Goal: Task Accomplishment & Management: Complete application form

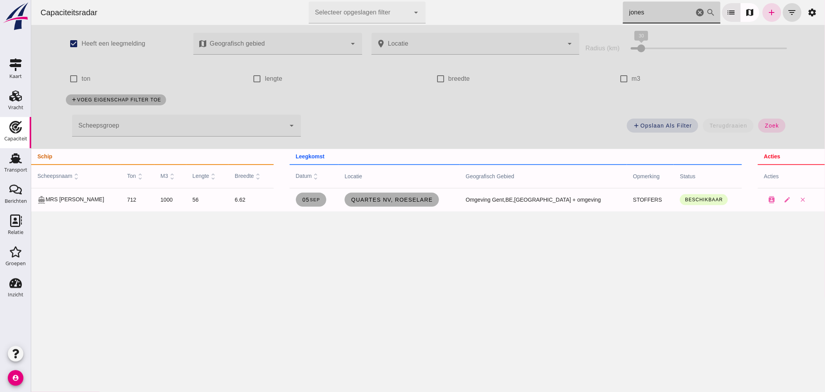
drag, startPoint x: 692, startPoint y: 12, endPoint x: 310, endPoint y: 124, distance: 398.4
click at [696, 12] on icon "cancel" at bounding box center [700, 12] width 9 height 9
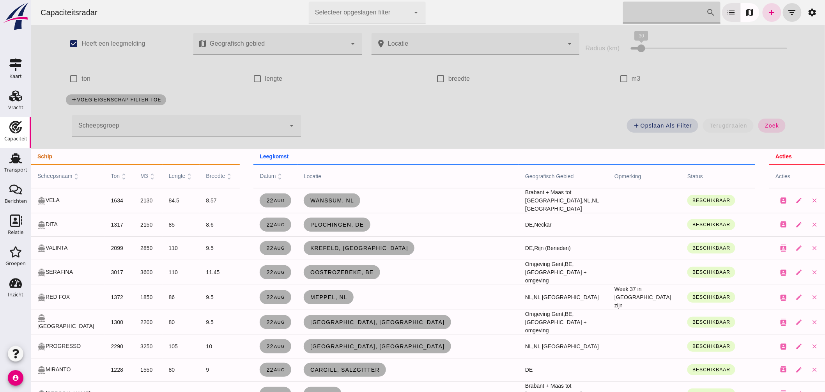
click at [234, 127] on div at bounding box center [178, 126] width 213 height 22
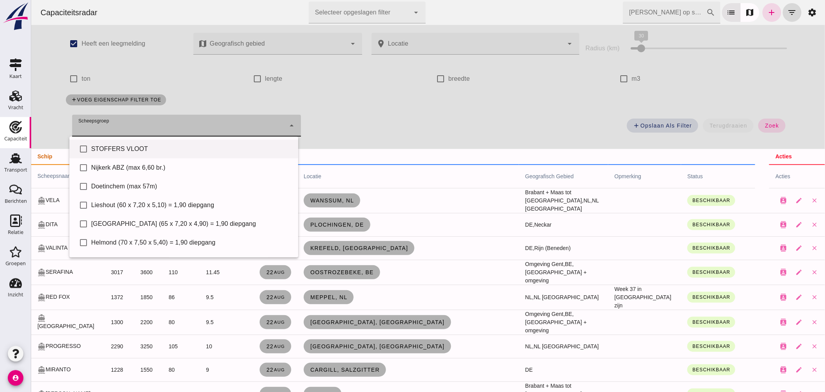
click at [137, 144] on div "STOFFERS VLOOT" at bounding box center [191, 148] width 201 height 9
type input "STOFFERS VLOOT"
checkbox input "true"
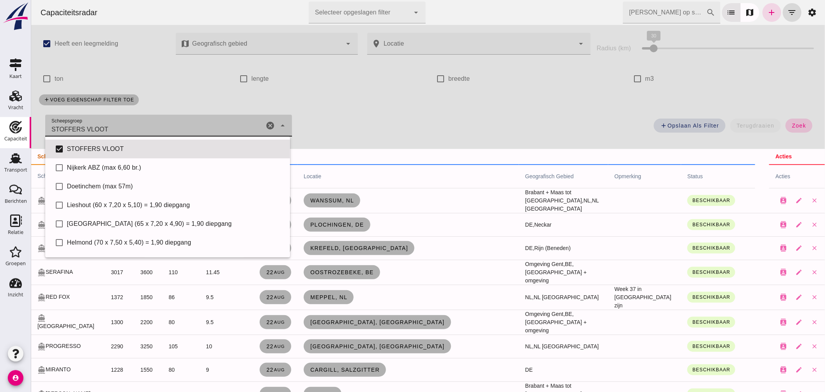
click at [798, 122] on button "zoek" at bounding box center [799, 126] width 27 height 14
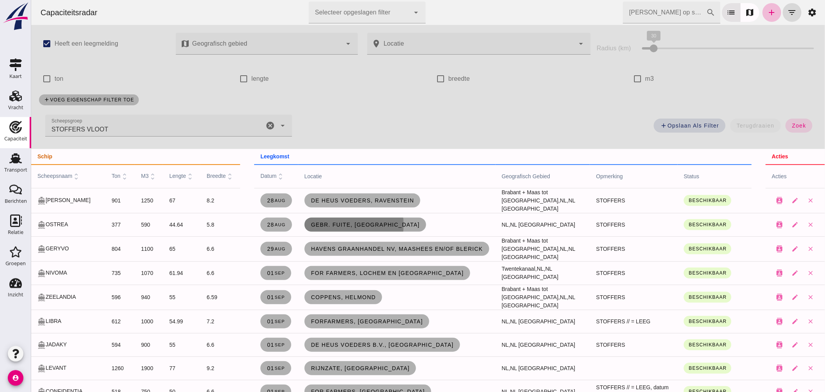
click at [338, 228] on link "Gebr. Fuite, [GEOGRAPHIC_DATA]" at bounding box center [365, 225] width 122 height 14
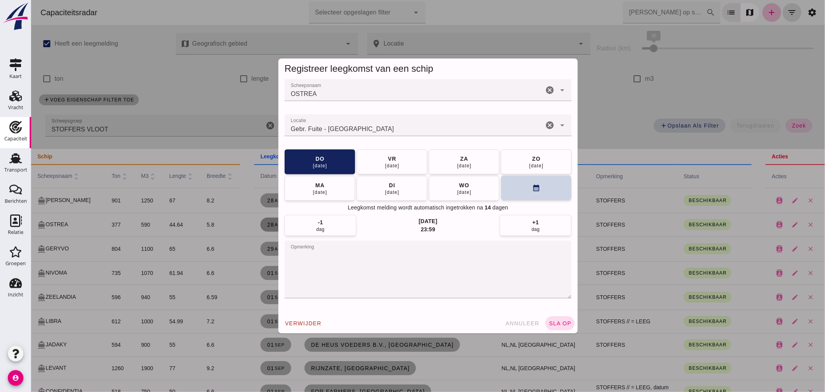
click at [540, 185] on button "calendar_month" at bounding box center [536, 188] width 71 height 25
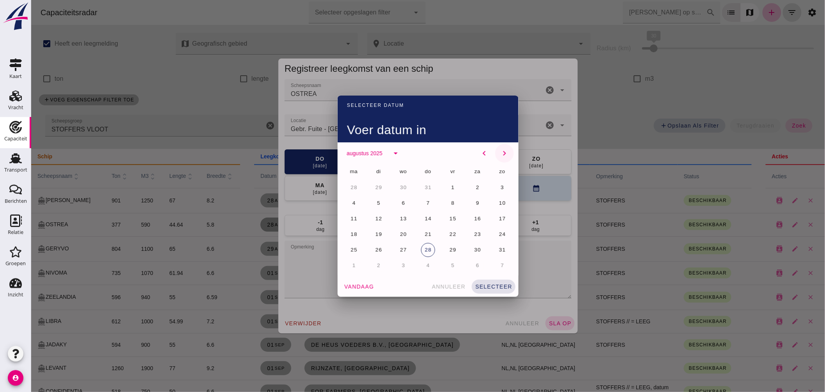
click at [500, 151] on icon "chevron_right" at bounding box center [504, 153] width 9 height 9
click at [352, 200] on span "8" at bounding box center [354, 203] width 4 height 6
click at [480, 286] on span "selecteer" at bounding box center [493, 287] width 37 height 6
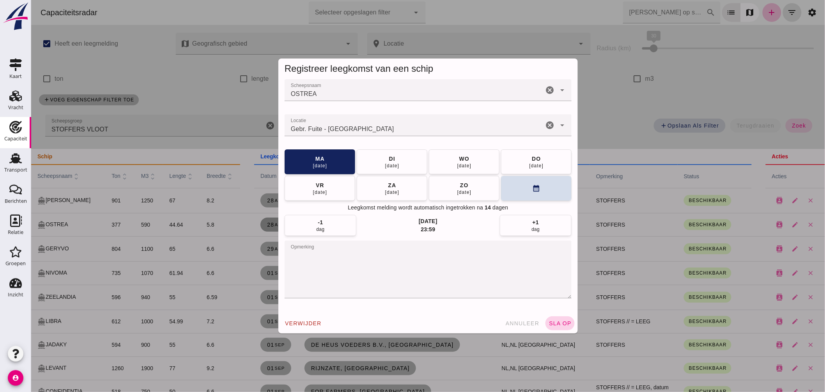
click at [552, 317] on button "sla op" at bounding box center [559, 323] width 29 height 14
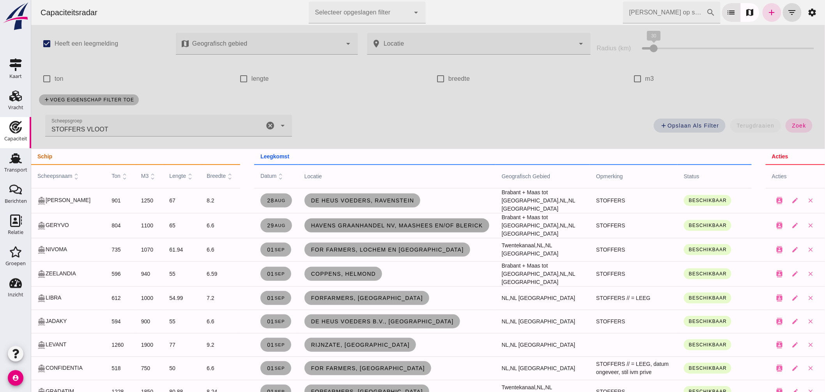
click at [314, 227] on span "Havens Graanhandel NV, Maashees en/of Blerick" at bounding box center [397, 225] width 172 height 6
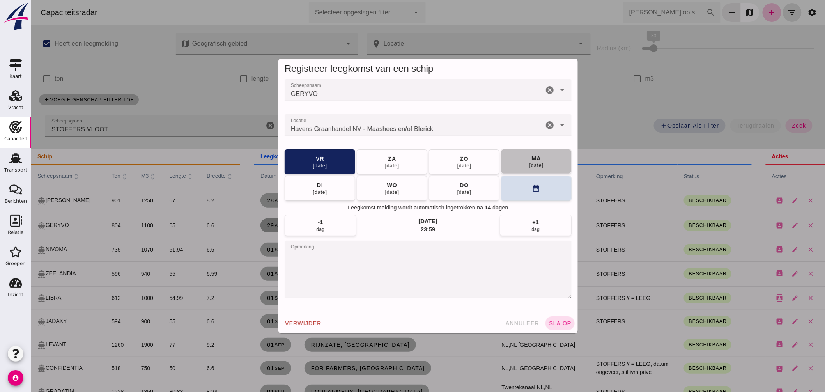
click at [523, 163] on button "[DATE]" at bounding box center [536, 161] width 71 height 25
drag, startPoint x: 561, startPoint y: 315, endPoint x: 572, endPoint y: 328, distance: 16.9
click at [560, 317] on div "verwijder annuleer sla op" at bounding box center [428, 323] width 300 height 20
click at [572, 328] on div "verwijder annuleer sla op" at bounding box center [428, 323] width 300 height 20
click at [565, 326] on span "sla op" at bounding box center [559, 323] width 23 height 6
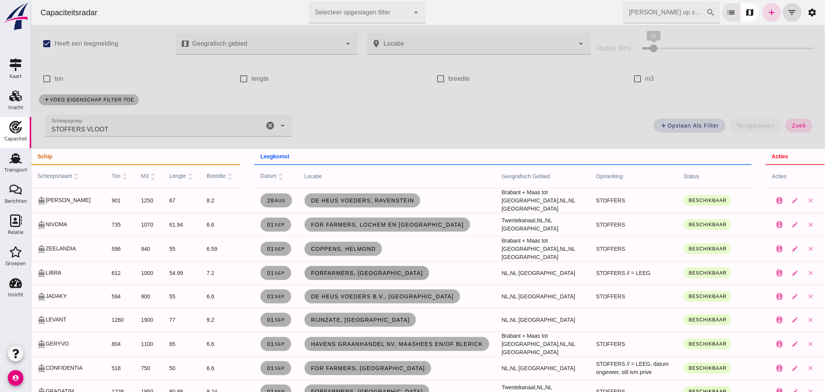
click at [337, 272] on span "ForFarmers, [GEOGRAPHIC_DATA]" at bounding box center [367, 273] width 112 height 6
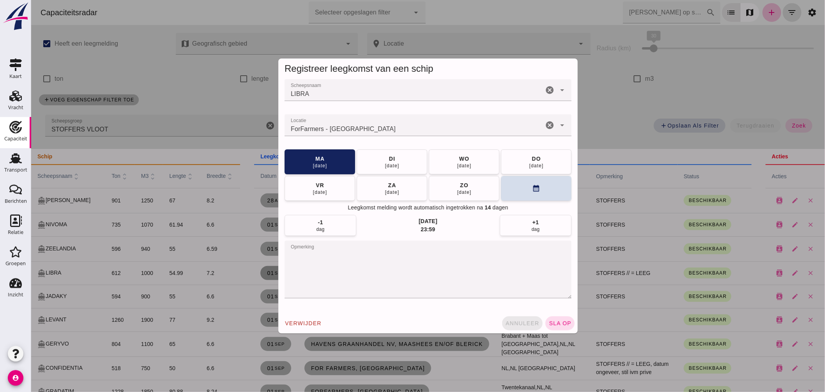
click at [513, 321] on span "annuleer" at bounding box center [522, 323] width 34 height 6
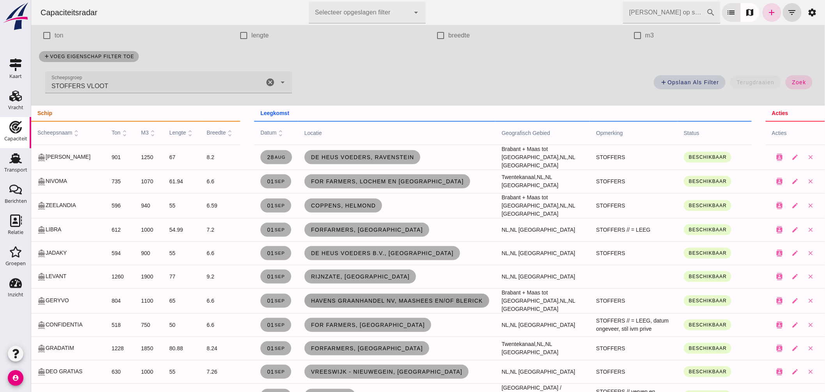
scroll to position [87, 0]
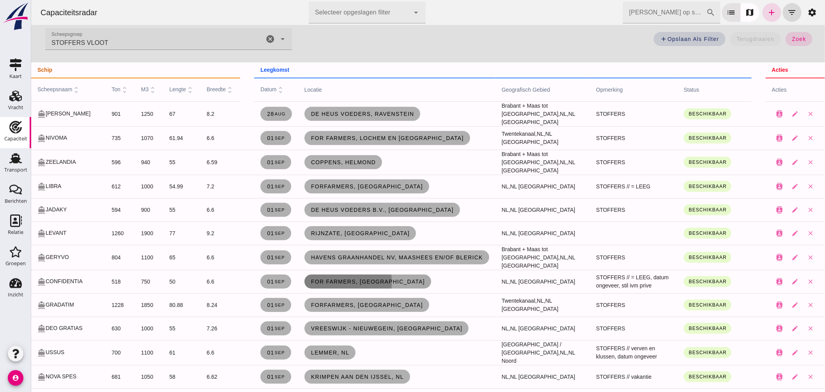
click at [311, 281] on span "For Farmers, [GEOGRAPHIC_DATA]" at bounding box center [368, 282] width 114 height 6
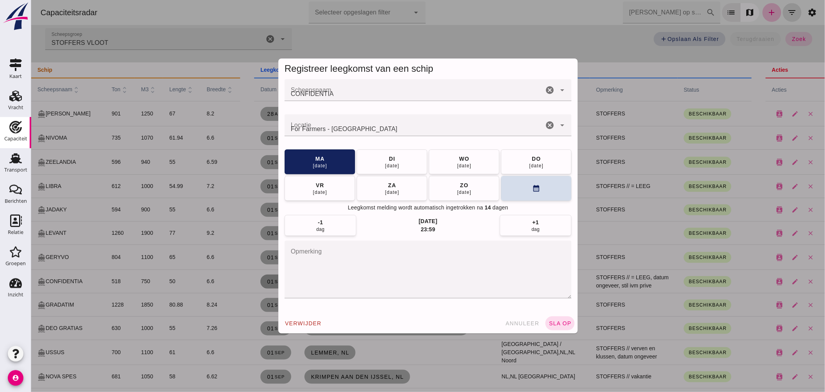
scroll to position [0, 0]
click at [513, 189] on button "calendar_month" at bounding box center [536, 188] width 71 height 25
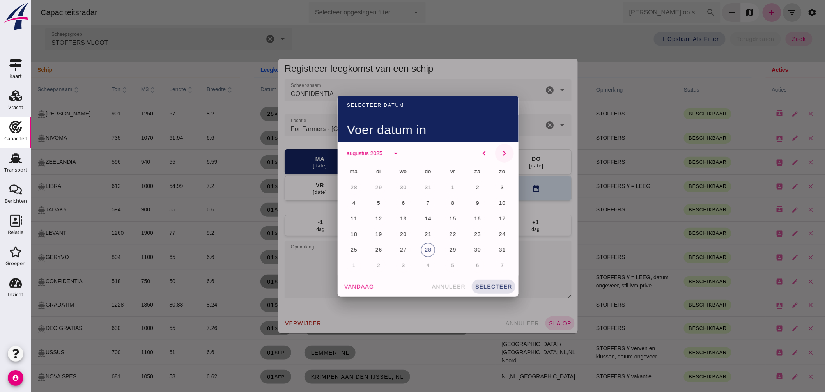
click at [500, 151] on icon "chevron_right" at bounding box center [504, 153] width 9 height 9
click at [349, 213] on button "15" at bounding box center [354, 219] width 14 height 14
click at [485, 286] on span "selecteer" at bounding box center [493, 287] width 37 height 6
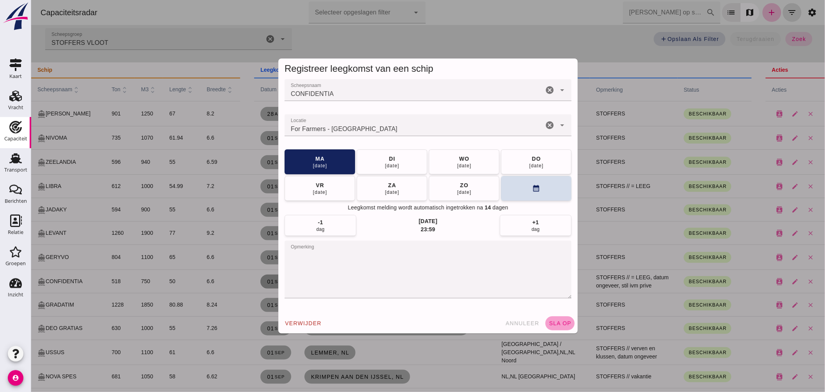
click at [559, 321] on span "sla op" at bounding box center [559, 323] width 23 height 6
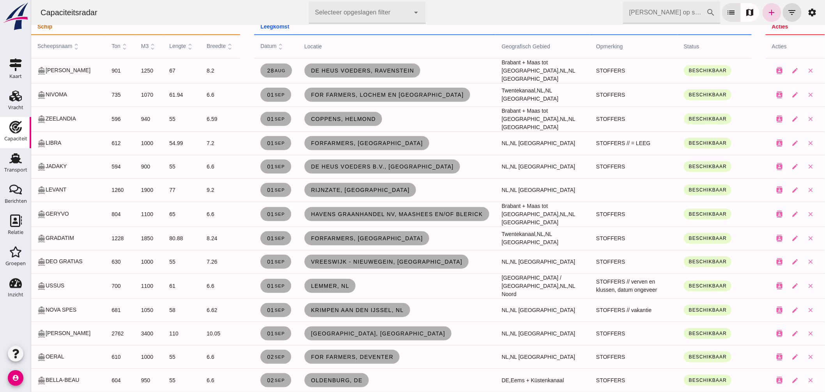
scroll to position [173, 0]
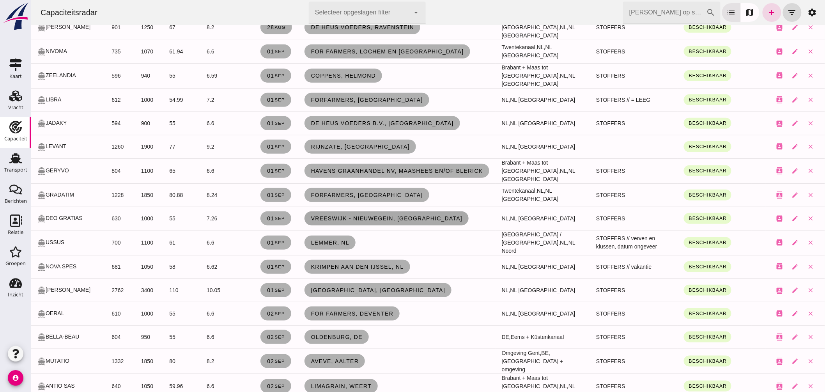
click at [336, 219] on span "Vreeswijk - Nieuwegein, [GEOGRAPHIC_DATA]" at bounding box center [387, 218] width 152 height 6
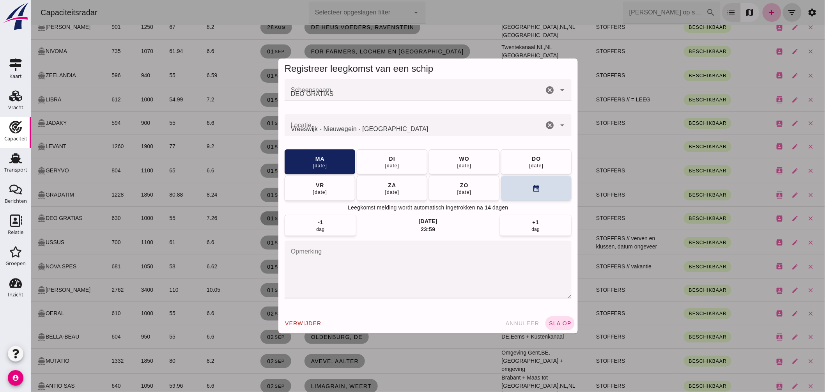
scroll to position [0, 0]
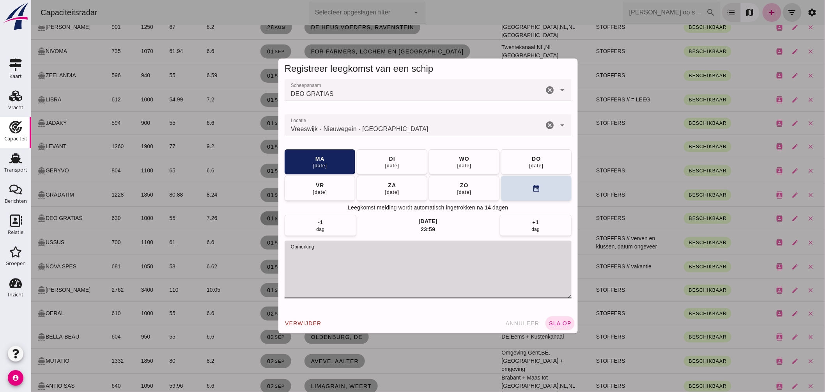
click at [335, 259] on textarea "opmerking" at bounding box center [427, 270] width 287 height 58
type textarea "STOFFERS // = LEEG"
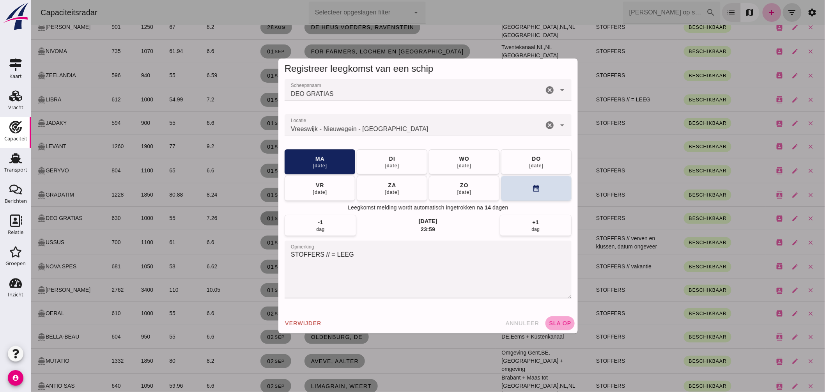
click at [558, 321] on span "sla op" at bounding box center [559, 323] width 23 height 6
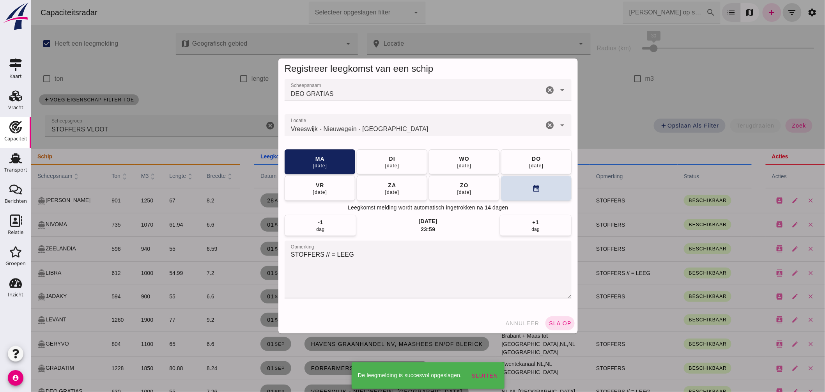
scroll to position [173, 0]
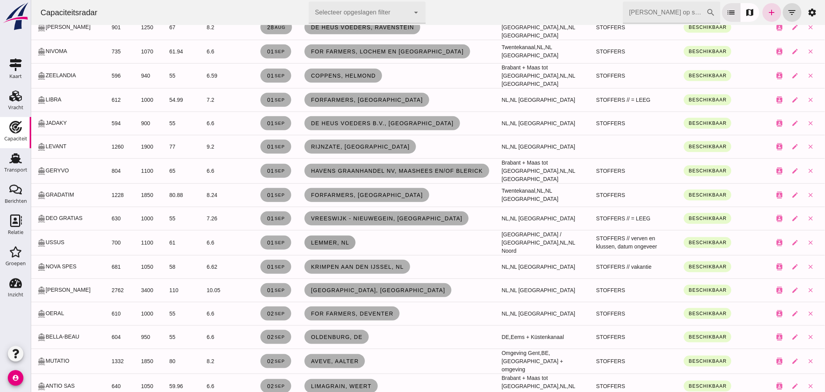
click at [326, 237] on link "Lemmer, nl" at bounding box center [329, 243] width 51 height 14
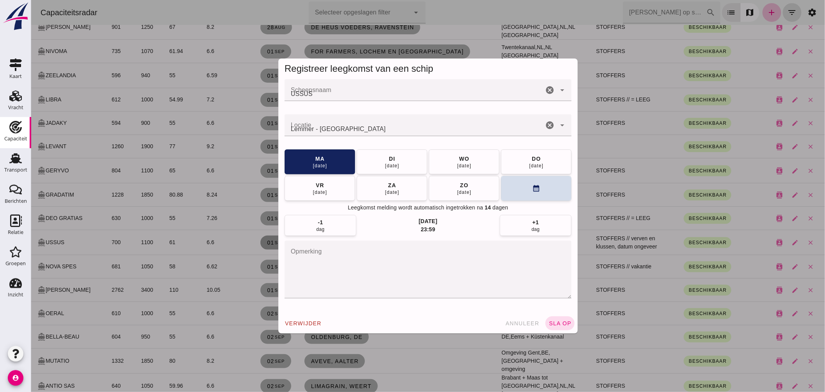
scroll to position [0, 0]
click at [449, 163] on button "[DATE]" at bounding box center [464, 161] width 71 height 25
click at [554, 321] on span "sla op" at bounding box center [559, 323] width 23 height 6
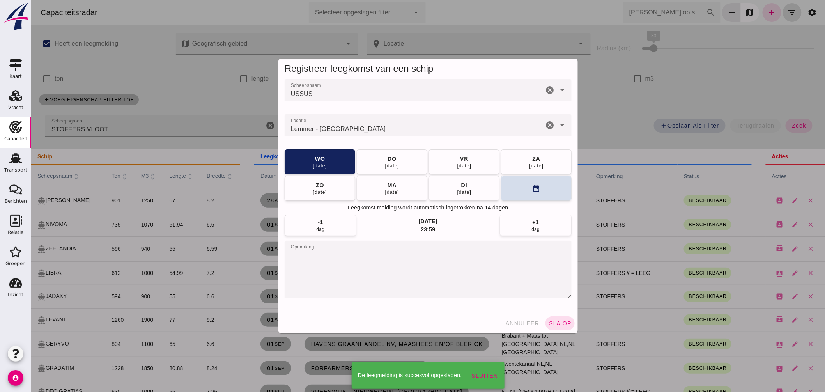
scroll to position [173, 0]
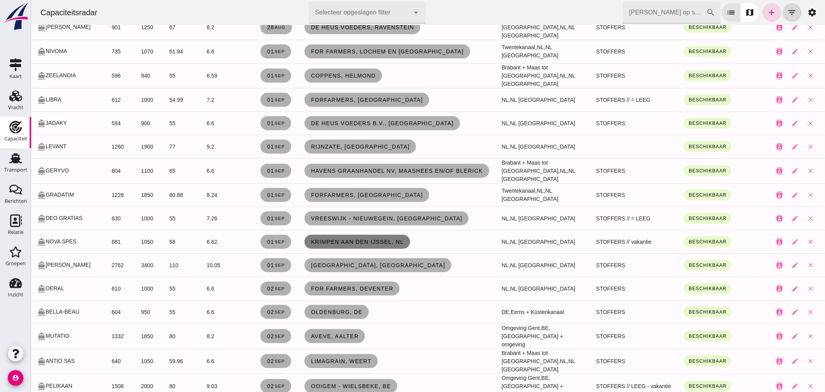
click at [326, 240] on span "Krimpen aan den IJssel, nl" at bounding box center [357, 242] width 93 height 6
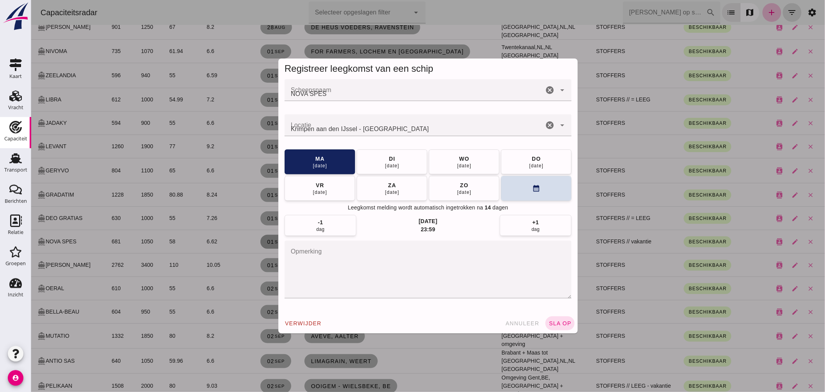
scroll to position [0, 0]
click at [389, 158] on div "di" at bounding box center [392, 159] width 7 height 8
click at [550, 321] on span "sla op" at bounding box center [559, 323] width 23 height 6
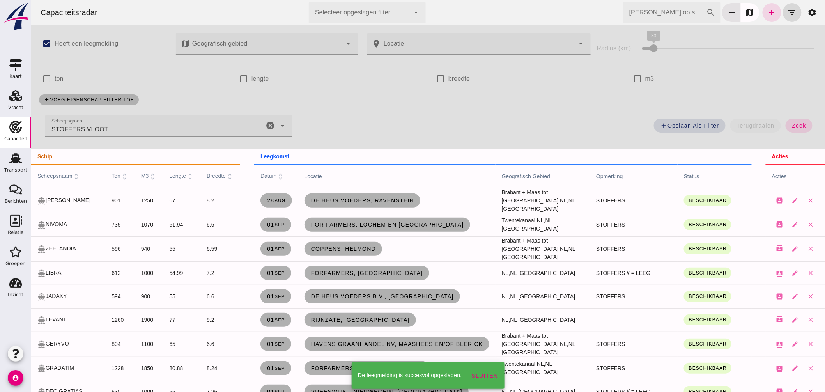
scroll to position [173, 0]
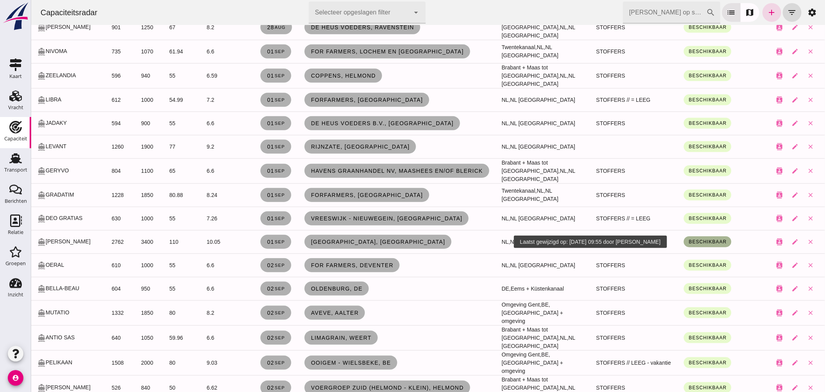
click at [700, 243] on span "Beschikbaar" at bounding box center [708, 241] width 38 height 5
click at [697, 278] on small "Onder bod" at bounding box center [696, 279] width 24 height 6
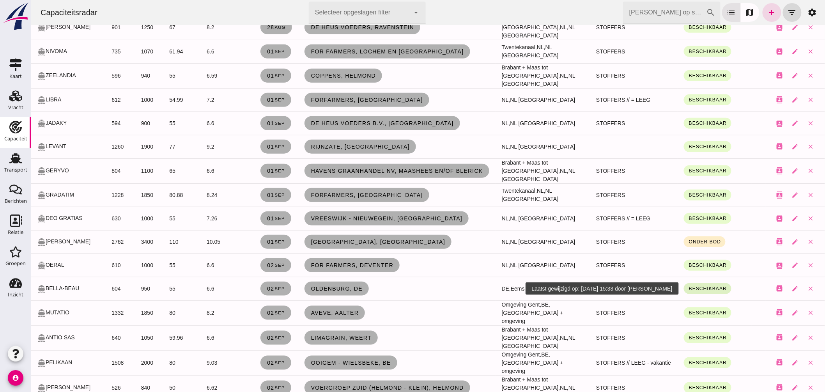
click at [702, 291] on span "Beschikbaar" at bounding box center [708, 288] width 38 height 5
click at [698, 324] on small "Onder bod" at bounding box center [696, 326] width 24 height 6
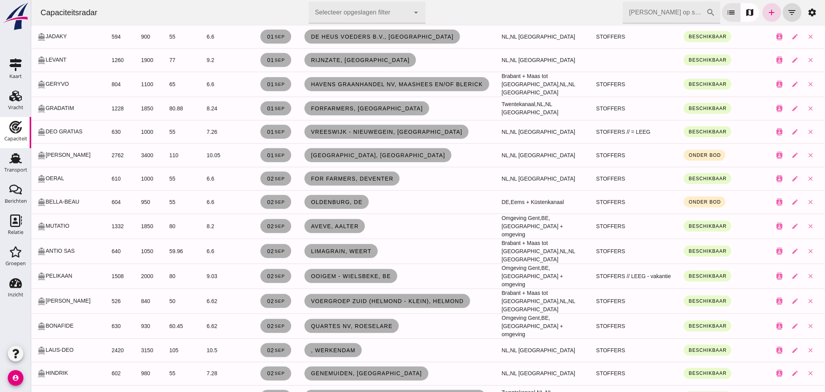
scroll to position [303, 0]
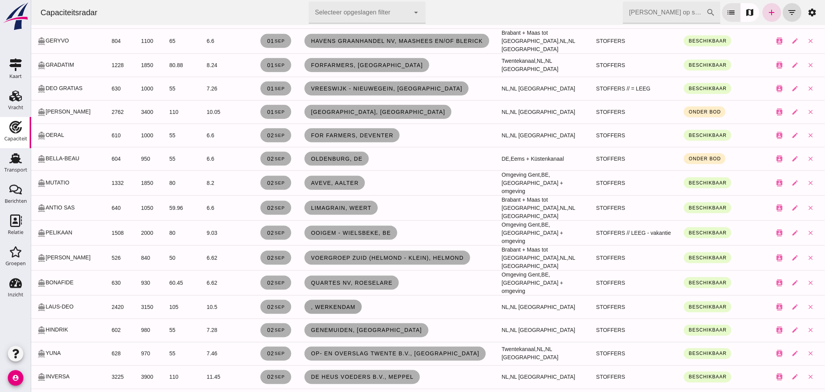
click at [339, 300] on link ", Werkendam" at bounding box center [332, 307] width 57 height 14
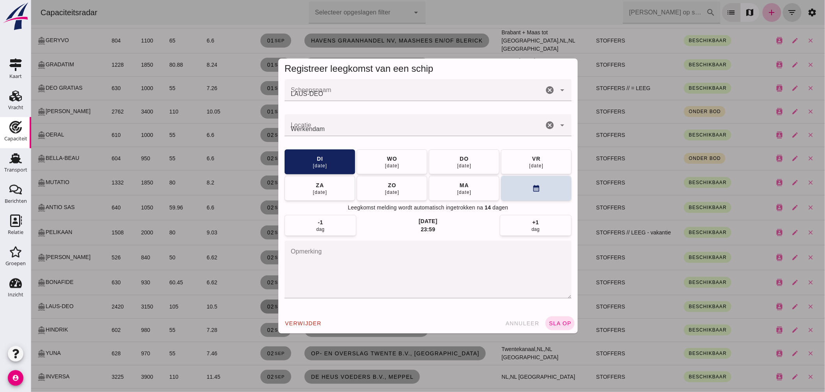
scroll to position [0, 0]
click at [470, 187] on button "[DATE]" at bounding box center [464, 188] width 71 height 25
click at [558, 320] on button "sla op" at bounding box center [559, 323] width 29 height 14
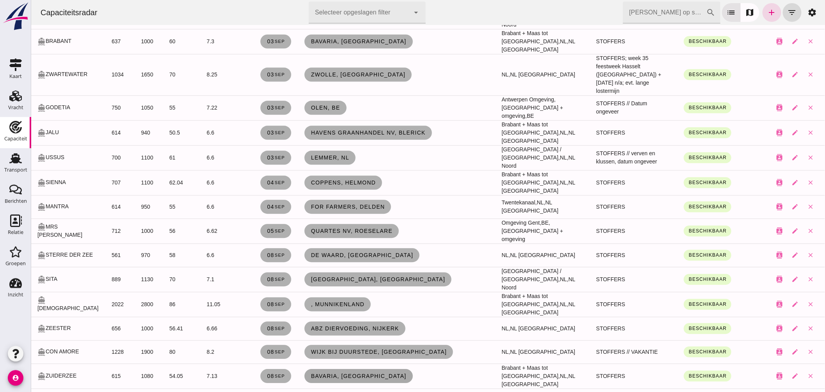
scroll to position [780, 0]
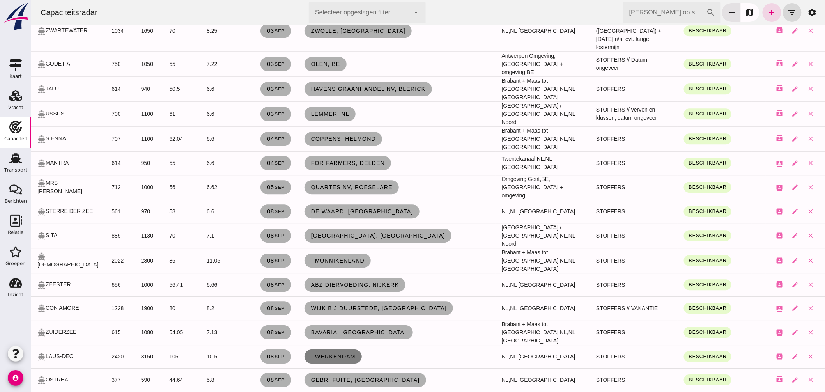
click at [330, 353] on span ", Werkendam" at bounding box center [333, 356] width 45 height 6
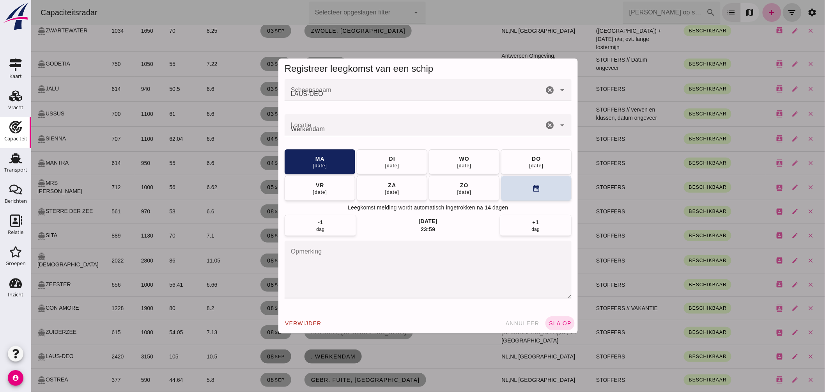
scroll to position [0, 0]
click at [348, 260] on textarea "opmerking" at bounding box center [427, 270] width 287 height 58
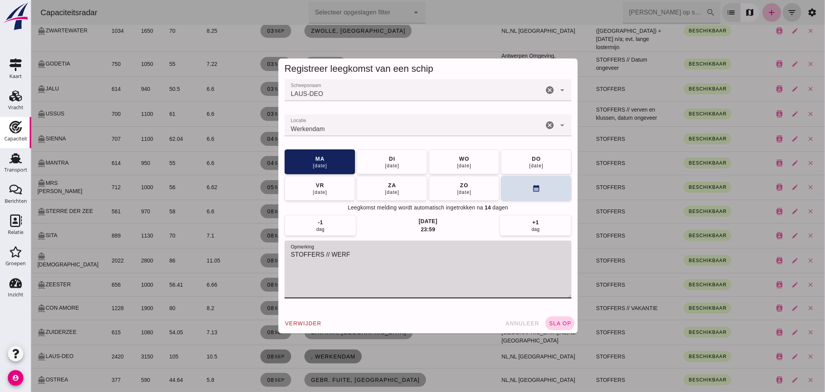
type textarea "STOFFERS // WERF"
click at [550, 325] on span "sla op" at bounding box center [559, 323] width 23 height 6
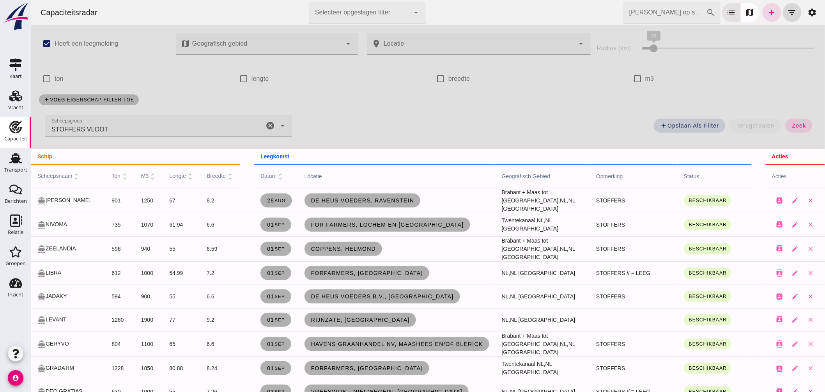
click at [172, 129] on div "STOFFERS VLOOT STOFFERS VLOOT" at bounding box center [154, 126] width 219 height 22
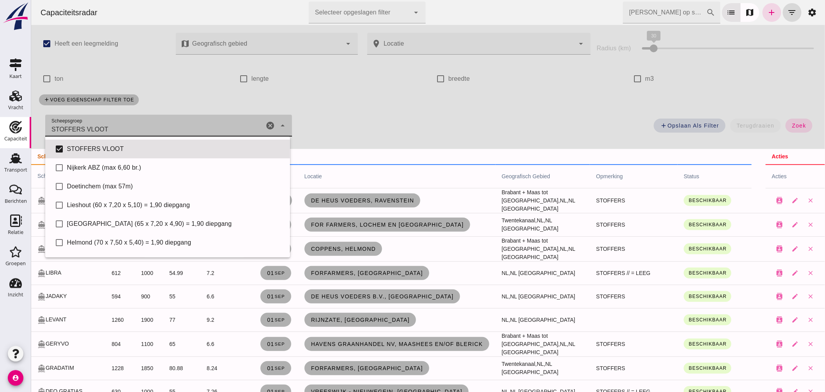
click at [267, 124] on icon "cancel" at bounding box center [269, 125] width 9 height 9
checkbox input "false"
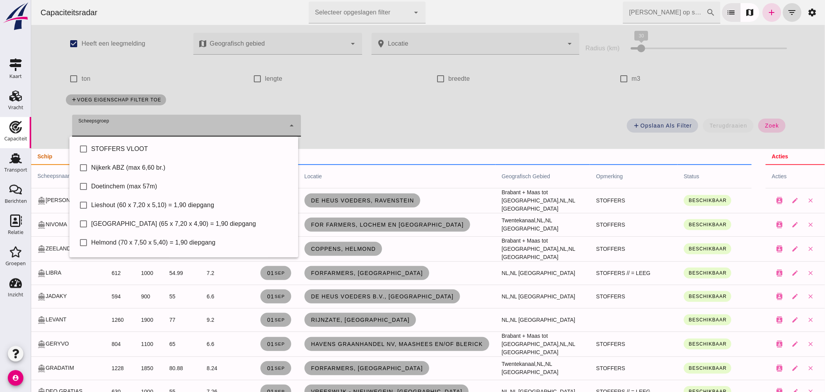
click at [777, 123] on button "zoek" at bounding box center [771, 126] width 27 height 14
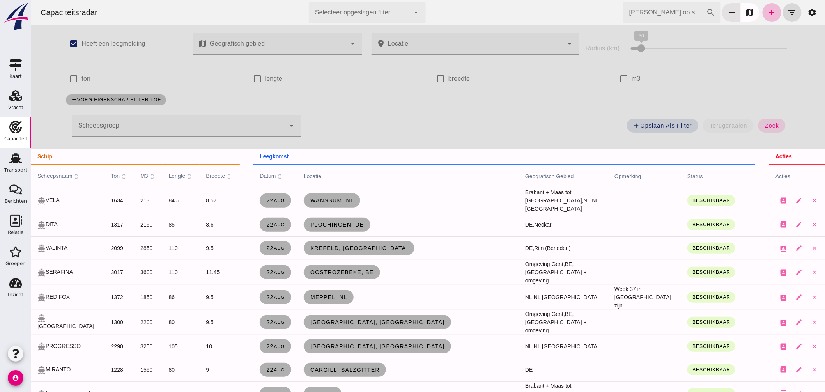
click at [630, 13] on input "[PERSON_NAME] op scheepsnaam" at bounding box center [664, 13] width 83 height 22
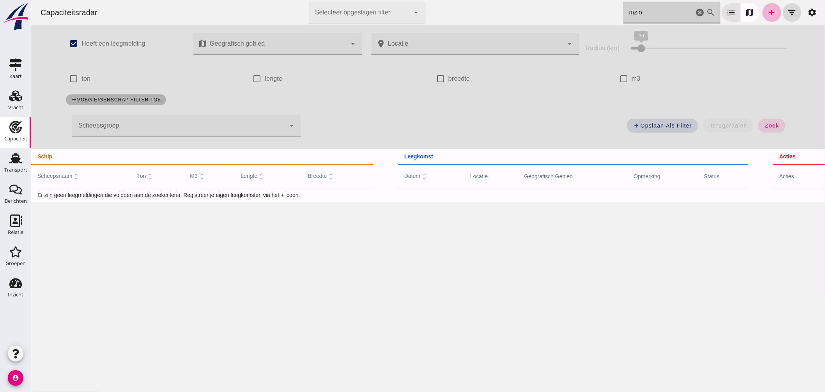
type input "inzio"
click at [771, 13] on link "add" at bounding box center [772, 12] width 19 height 19
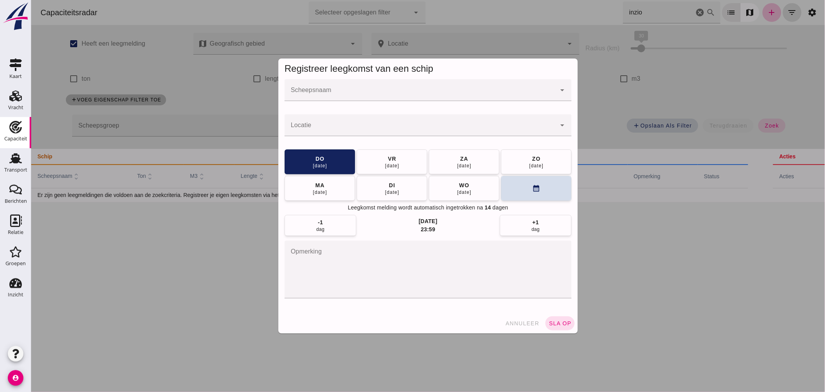
click at [426, 94] on input "Scheepsnaam" at bounding box center [420, 93] width 272 height 9
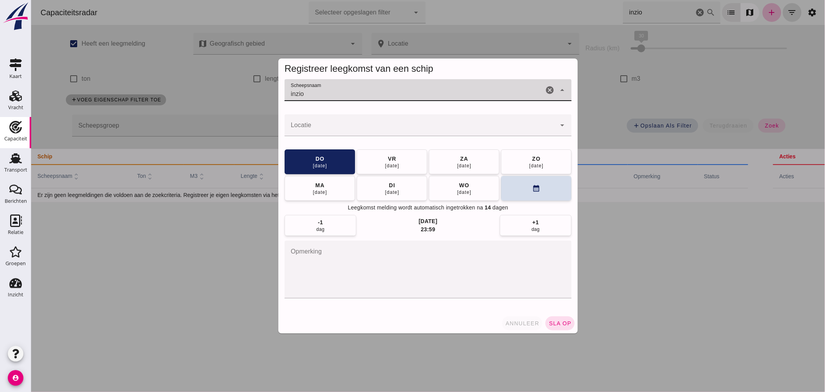
type input "inzio"
click at [535, 320] on span "annuleer" at bounding box center [522, 323] width 34 height 6
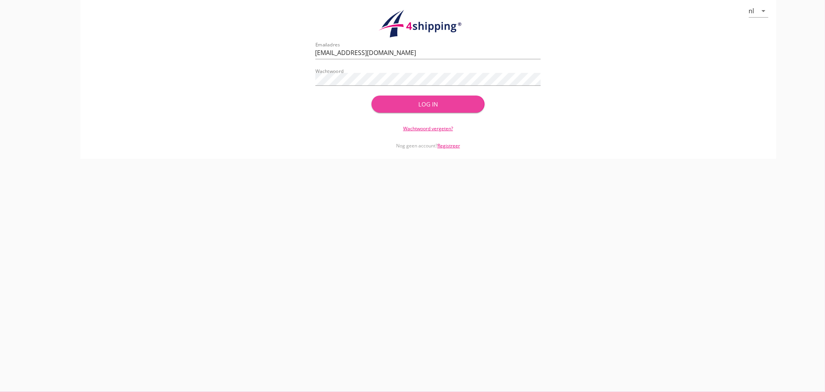
click at [429, 100] on div "Log in" at bounding box center [428, 104] width 88 height 9
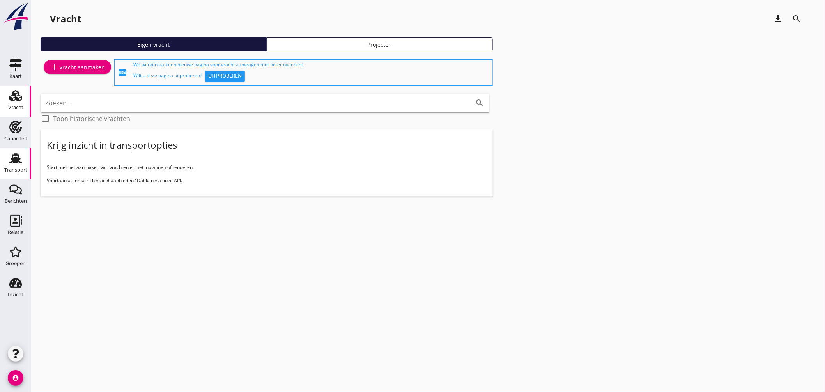
click at [14, 160] on use at bounding box center [15, 158] width 12 height 10
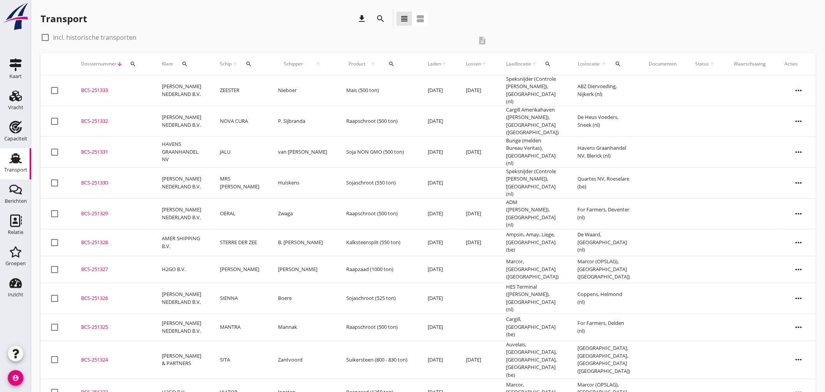
click at [251, 62] on icon "search" at bounding box center [249, 64] width 6 height 6
click at [275, 87] on input "Zoek op (scheeps)naam" at bounding box center [284, 86] width 81 height 12
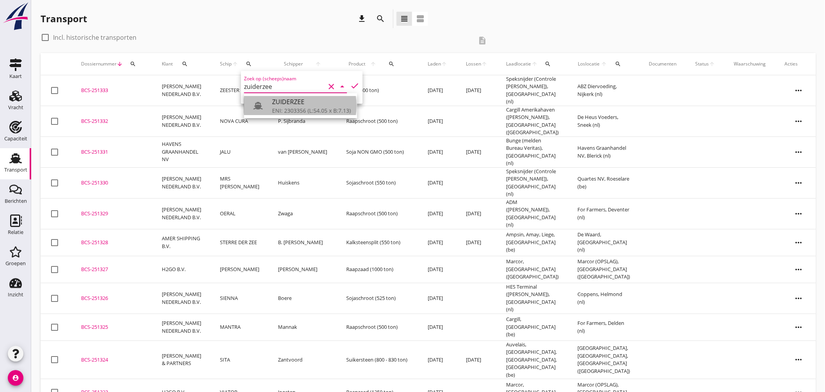
click at [304, 112] on div "ENI: 2303356 (L:54.05 x B:7.13)" at bounding box center [311, 110] width 79 height 8
click at [350, 84] on icon "check" at bounding box center [354, 85] width 9 height 9
type input "ZUIDERZEE"
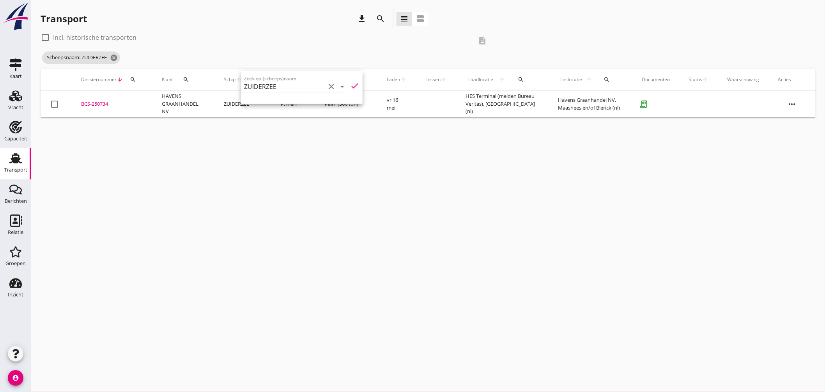
click at [342, 162] on div "cancel You are impersonating another user. Transport download search view_headl…" at bounding box center [428, 196] width 794 height 392
click at [48, 39] on div at bounding box center [45, 37] width 13 height 13
checkbox input "true"
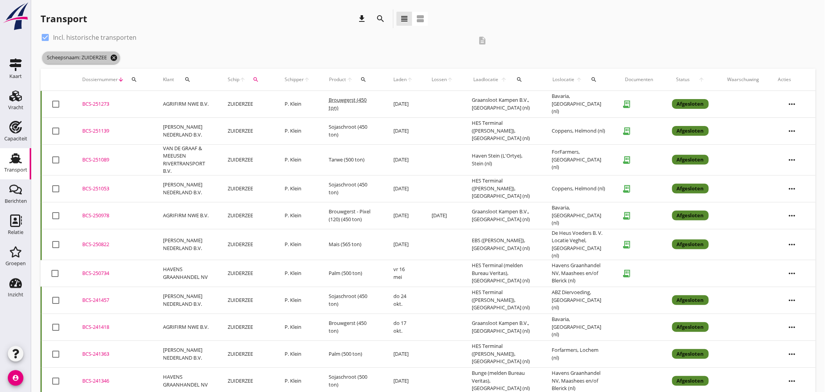
click at [118, 57] on icon "cancel" at bounding box center [114, 58] width 8 height 8
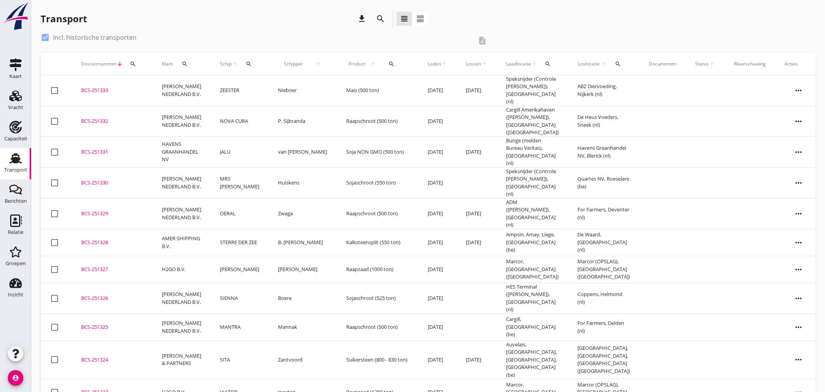
click at [247, 63] on icon "search" at bounding box center [249, 64] width 6 height 6
click at [285, 88] on input "Zoek op (scheeps)naam" at bounding box center [285, 86] width 81 height 12
drag, startPoint x: 297, startPoint y: 110, endPoint x: 302, endPoint y: 106, distance: 5.6
click at [297, 110] on div "ENI: 02312262 (L:60 x B:7.30)" at bounding box center [310, 110] width 74 height 8
click at [352, 85] on icon "check" at bounding box center [355, 85] width 9 height 9
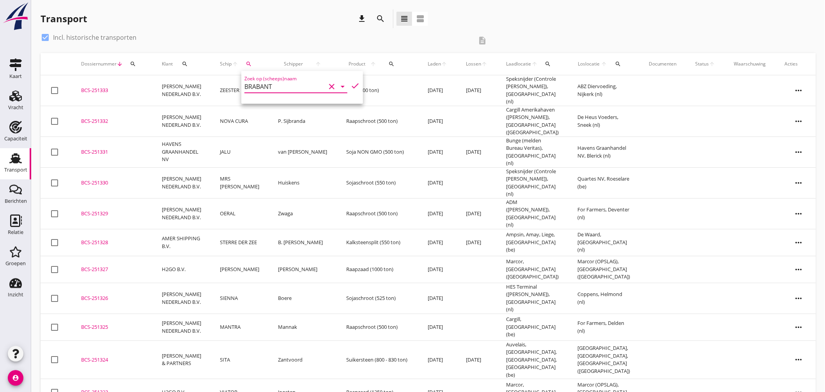
type input "BRABANT"
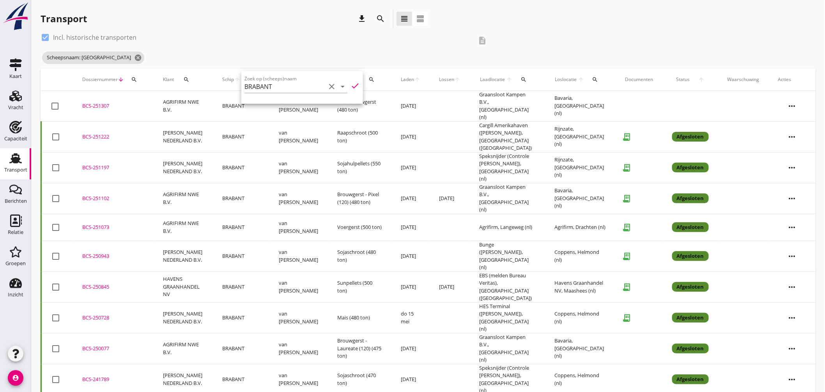
click at [552, 40] on div "check_box Incl. historische transporten description Scheepsnaam: BRABANT cancel" at bounding box center [429, 49] width 776 height 37
click at [134, 58] on icon "cancel" at bounding box center [138, 58] width 8 height 8
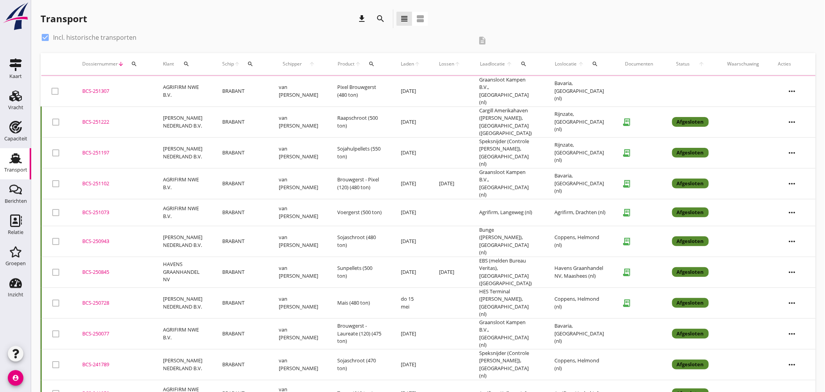
click at [250, 65] on icon "search" at bounding box center [250, 64] width 6 height 6
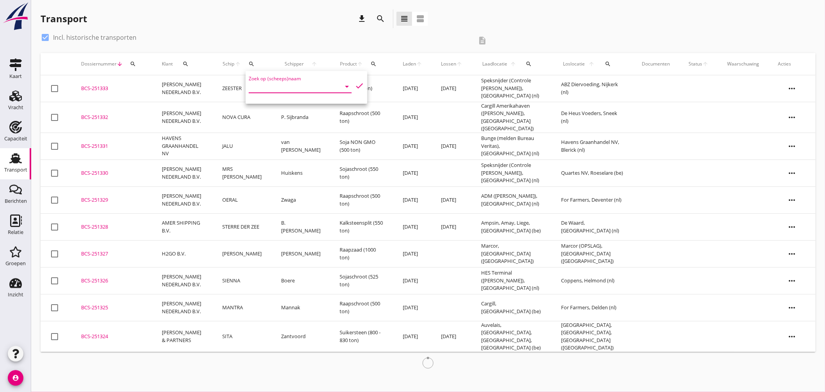
click at [285, 89] on input "Zoek op (scheeps)naam" at bounding box center [289, 86] width 81 height 12
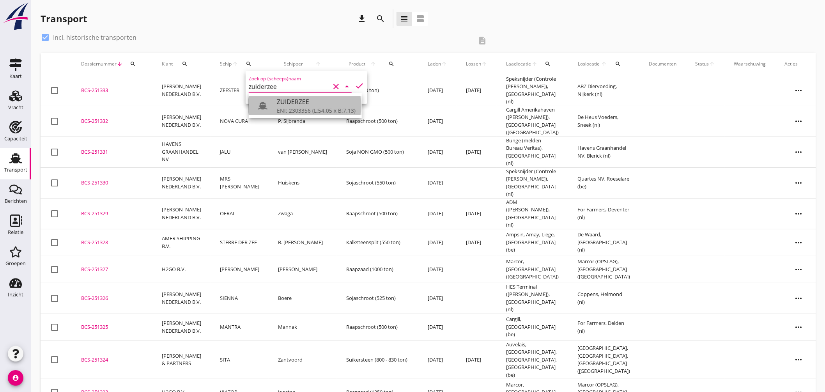
click at [303, 106] on div "ENI: 2303356 (L:54.05 x B:7.13)" at bounding box center [316, 110] width 79 height 8
click at [355, 84] on icon "check" at bounding box center [359, 85] width 9 height 9
type input "ZUIDERZEE"
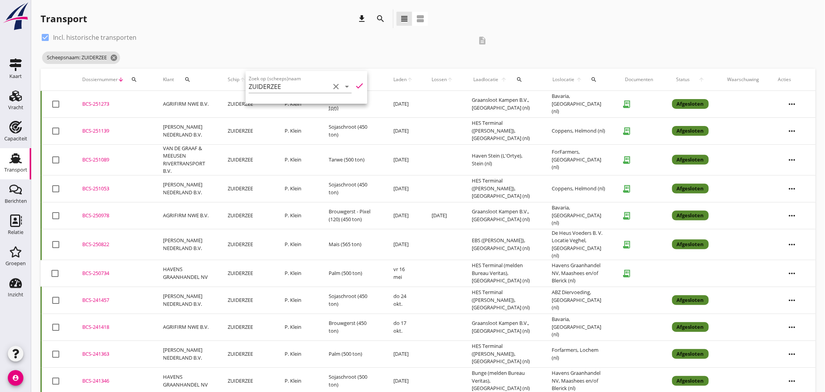
click at [553, 34] on div "check_box Incl. historische transporten description Scheepsnaam: ZUIDERZEE canc…" at bounding box center [429, 49] width 776 height 37
drag, startPoint x: 103, startPoint y: 103, endPoint x: 186, endPoint y: 107, distance: 83.2
click at [104, 103] on div "BCS-251273" at bounding box center [113, 104] width 62 height 8
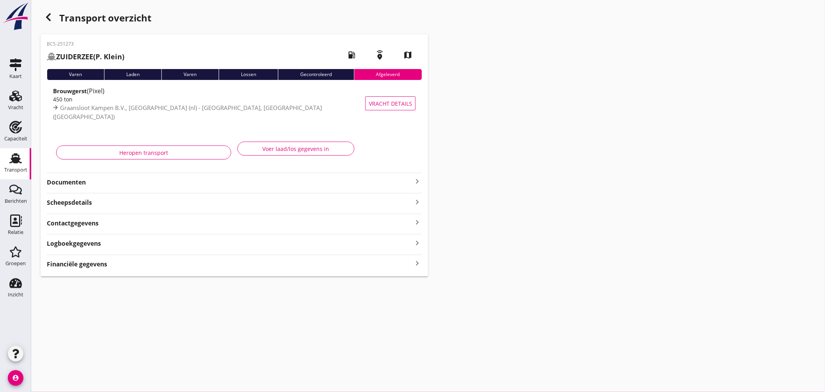
click at [418, 182] on icon "keyboard_arrow_right" at bounding box center [417, 181] width 9 height 9
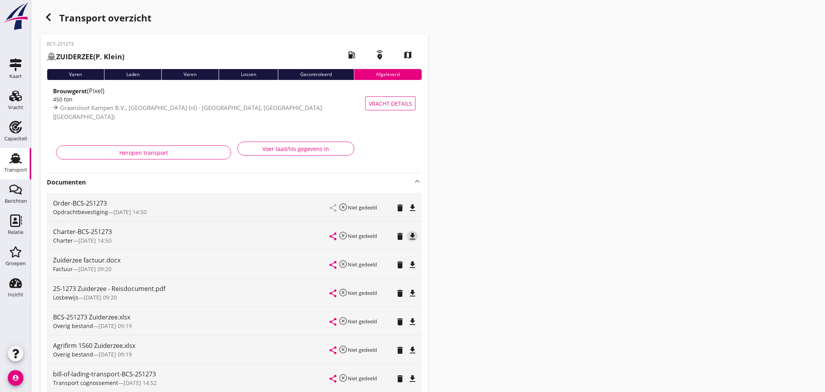
click at [414, 235] on icon "file_download" at bounding box center [412, 236] width 9 height 9
click at [414, 204] on icon "file_download" at bounding box center [412, 207] width 9 height 9
click at [19, 158] on use at bounding box center [15, 158] width 12 height 10
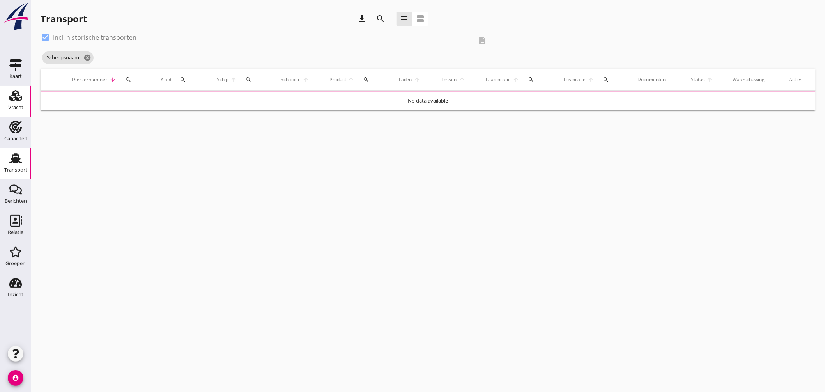
click at [12, 95] on icon "Vracht" at bounding box center [15, 96] width 12 height 12
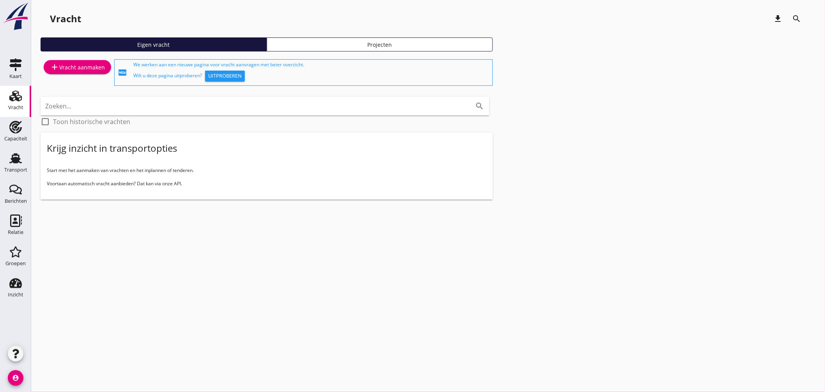
click at [94, 64] on div "add Vracht aanmaken" at bounding box center [77, 66] width 55 height 9
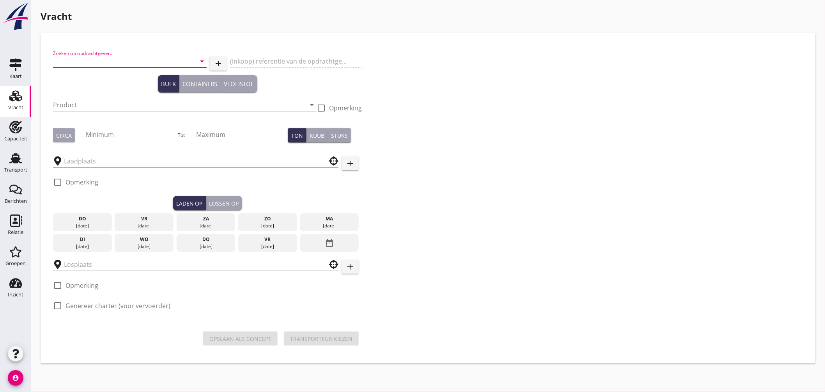
click at [110, 59] on input "Zoeken op opdrachtgever..." at bounding box center [119, 61] width 132 height 12
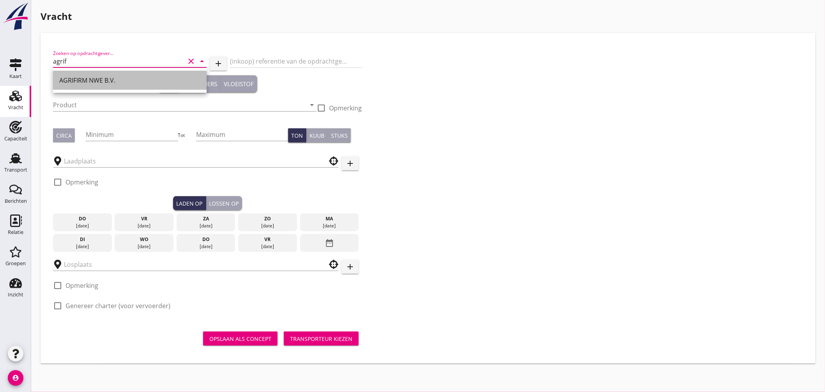
click at [122, 76] on div "AGRIFIRM NWE B.V." at bounding box center [129, 80] width 141 height 9
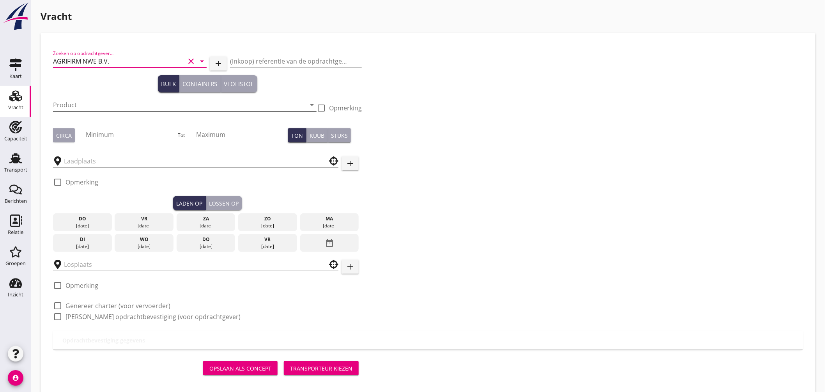
type input "AGRIFIRM NWE B.V."
click at [95, 106] on input "Product" at bounding box center [179, 105] width 253 height 12
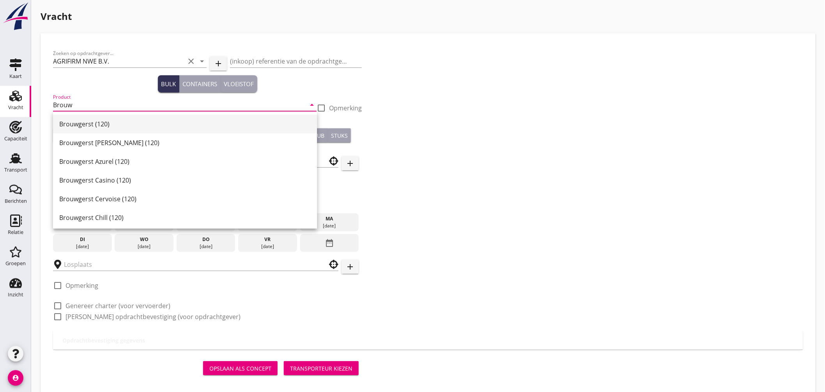
click at [110, 122] on div "Brouwgerst (120)" at bounding box center [185, 123] width 252 height 9
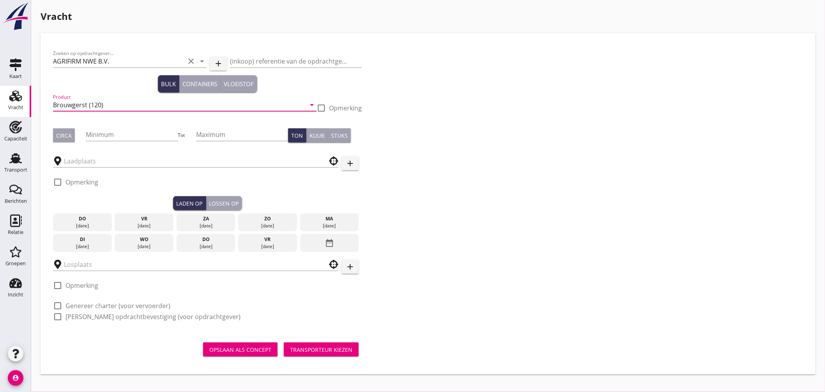
click at [117, 104] on input "Brouwgerst (120)" at bounding box center [179, 105] width 253 height 12
type input "Brouwgerst - Pixel (120)"
click at [67, 135] on div "Circa" at bounding box center [64, 135] width 16 height 8
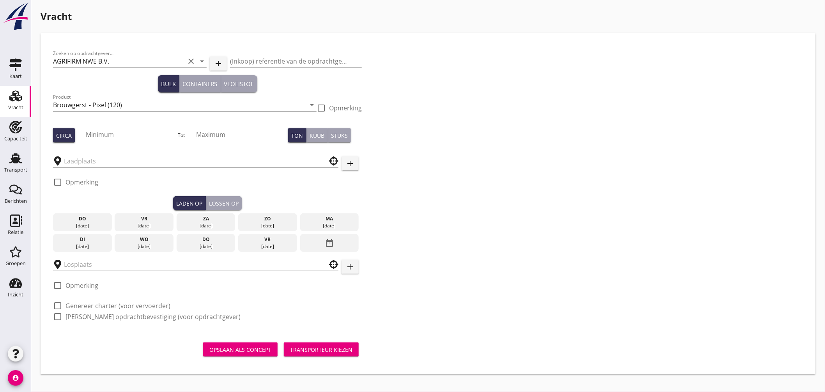
click at [98, 138] on input "Minimum" at bounding box center [132, 134] width 92 height 12
type input "450"
click at [95, 167] on div at bounding box center [196, 161] width 286 height 12
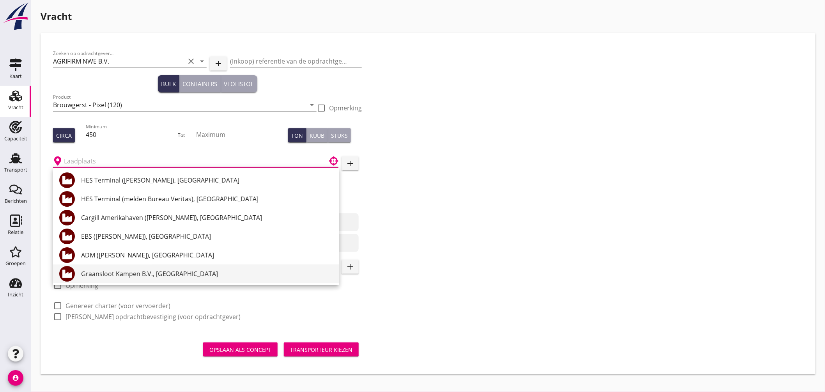
click at [129, 272] on div "Graansloot Kampen B.V., Kampen" at bounding box center [207, 273] width 252 height 9
type input "Graansloot Kampen B.V., Kampen"
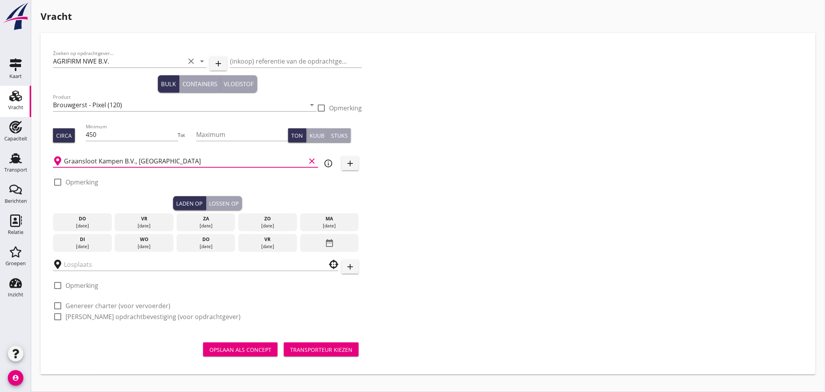
click at [266, 250] on div "vr 05 sep." at bounding box center [267, 243] width 59 height 18
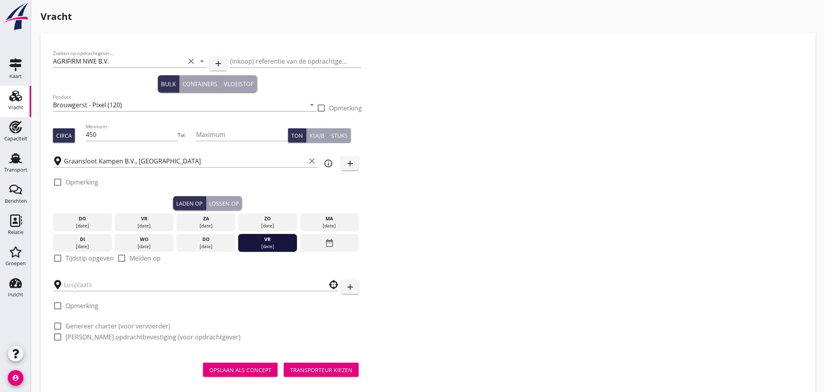
click at [68, 259] on label "Tijdstip opgeven" at bounding box center [90, 258] width 48 height 8
checkbox input "true"
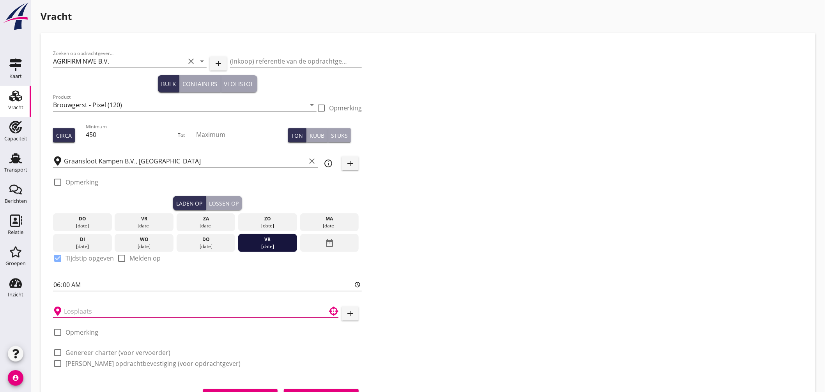
click at [94, 311] on input "text" at bounding box center [190, 311] width 253 height 12
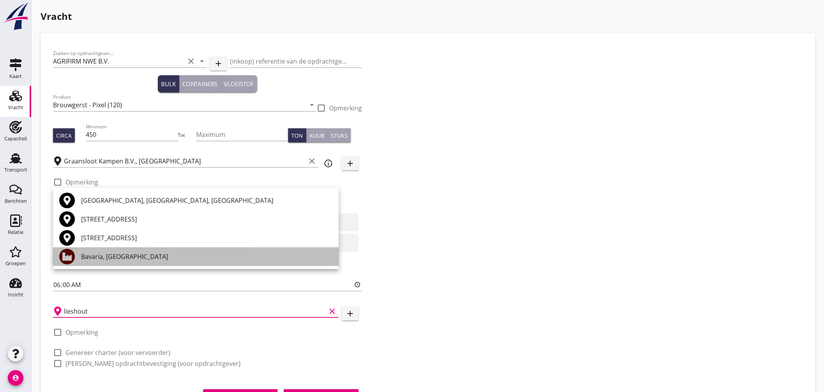
click at [114, 253] on div "Bavaria, [GEOGRAPHIC_DATA]" at bounding box center [207, 256] width 252 height 9
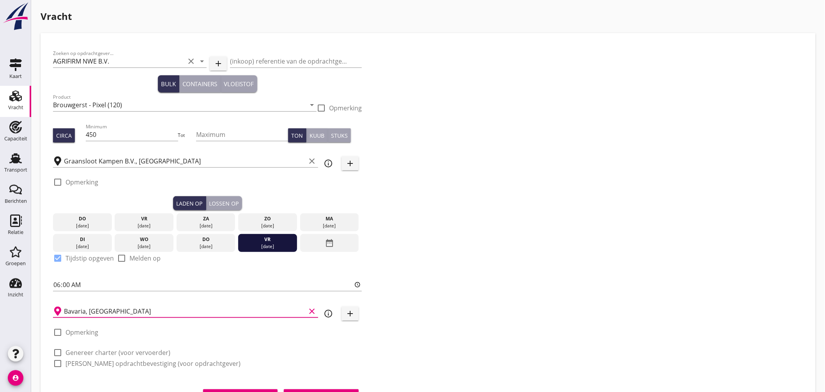
scroll to position [38, 0]
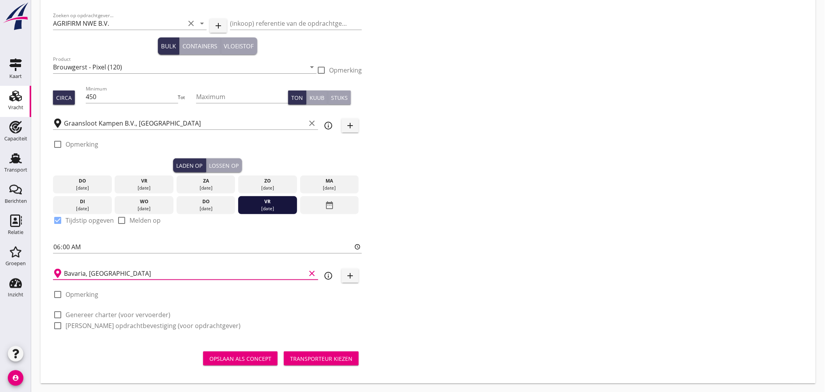
type input "Bavaria, [GEOGRAPHIC_DATA]"
click at [106, 311] on label "Genereer charter (voor vervoerder)" at bounding box center [118, 315] width 105 height 8
checkbox input "true"
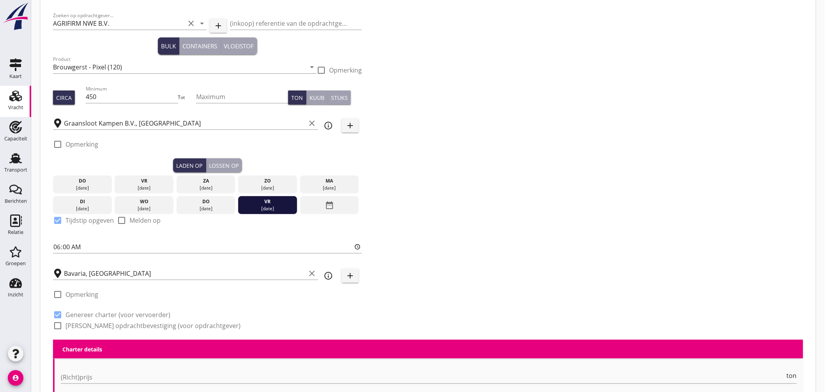
click at [111, 322] on label "Genereer opdrachtbevestiging (voor opdrachtgever)" at bounding box center [153, 326] width 175 height 8
checkbox input "true"
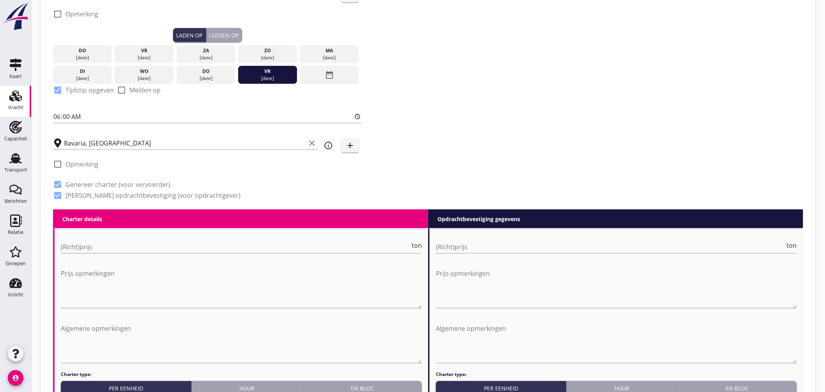
scroll to position [211, 0]
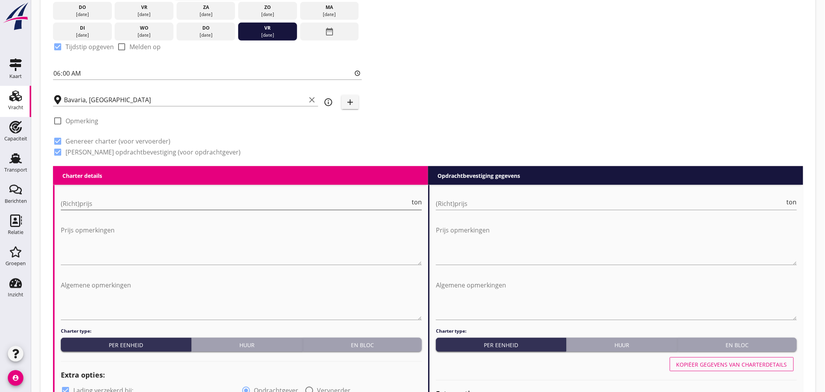
click at [131, 202] on input "(Richt)prijs" at bounding box center [236, 203] width 350 height 12
type input "8.75"
click at [439, 205] on input "(Richt)prijs" at bounding box center [611, 203] width 350 height 12
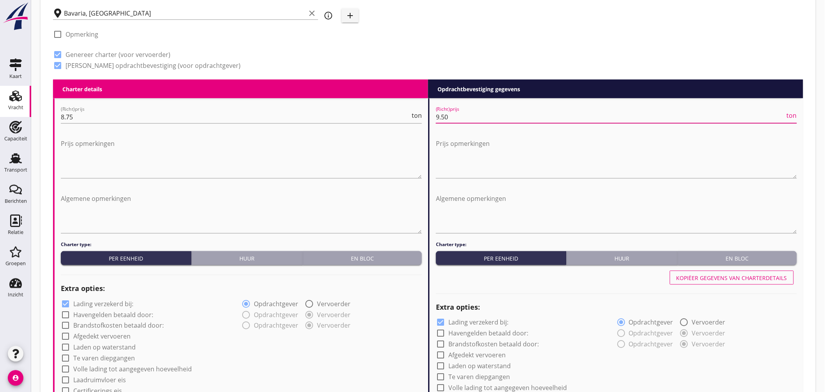
scroll to position [385, 0]
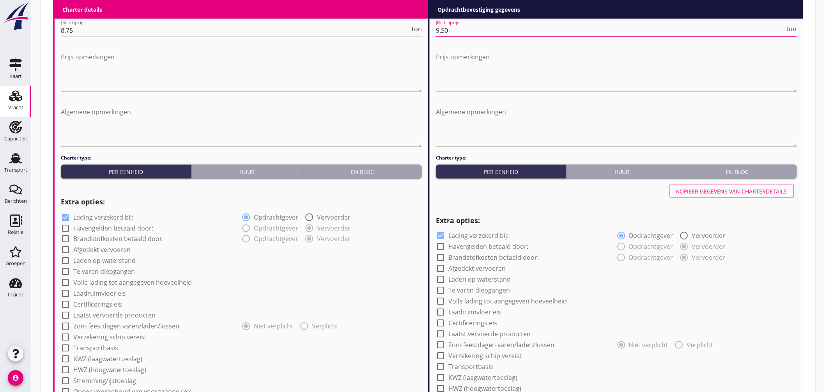
type input "9.50"
click at [113, 215] on label "Lading verzekerd bij:" at bounding box center [103, 217] width 60 height 8
checkbox input "false"
click at [478, 234] on label "Lading verzekerd bij:" at bounding box center [479, 236] width 60 height 8
checkbox input "false"
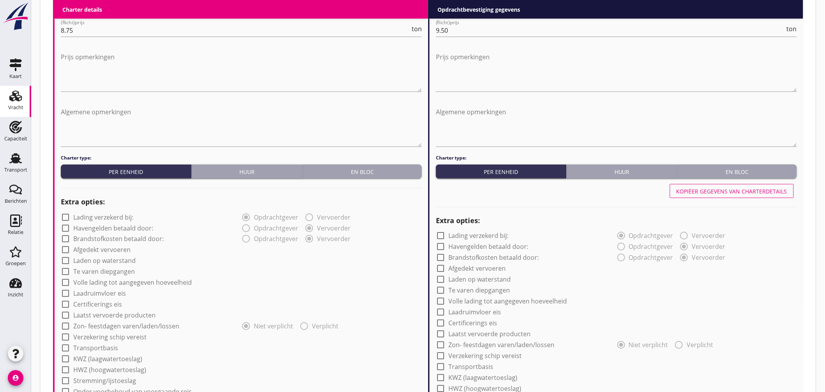
click at [123, 248] on label "Afgedekt vervoeren" at bounding box center [101, 250] width 57 height 8
checkbox input "true"
click at [115, 302] on label "Certificerings eis" at bounding box center [97, 305] width 49 height 8
checkbox input "true"
click at [103, 324] on label "GMP/ Ovocom" at bounding box center [99, 327] width 43 height 8
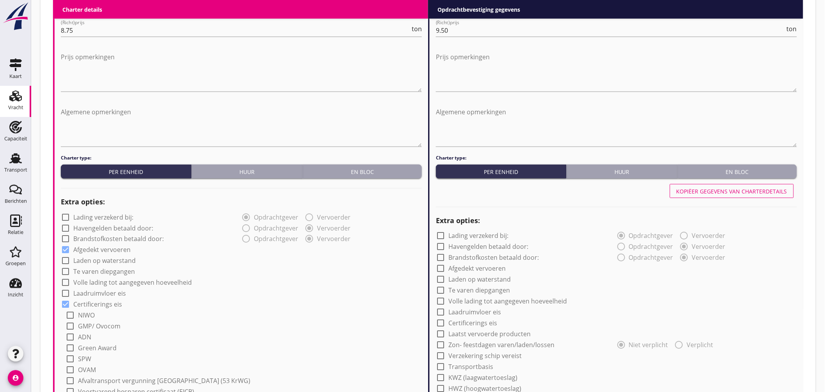
checkbox input "true"
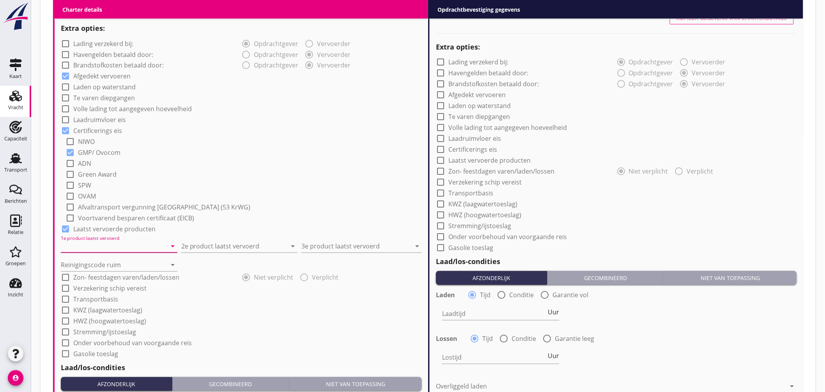
click at [137, 250] on input "1e product laatst vervoerd" at bounding box center [114, 246] width 106 height 12
click at [110, 261] on div "Sunpellets (1720)" at bounding box center [119, 265] width 104 height 9
type input "Sunpellets (1720)"
click at [202, 249] on input "2e product laatst vervoerd" at bounding box center [234, 246] width 106 height 12
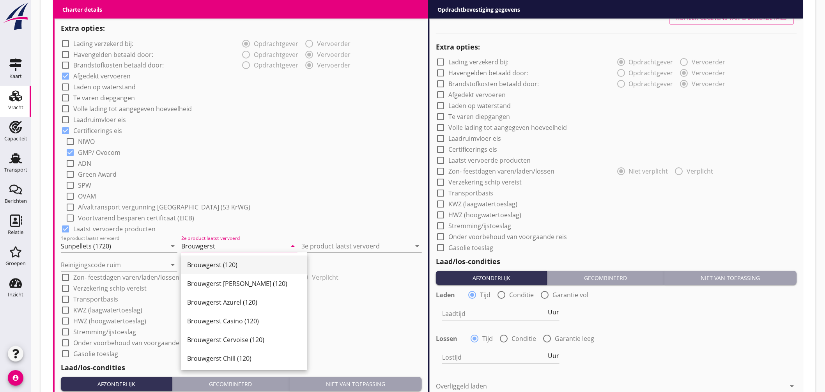
click at [213, 268] on div "Brouwgerst (120)" at bounding box center [244, 265] width 114 height 9
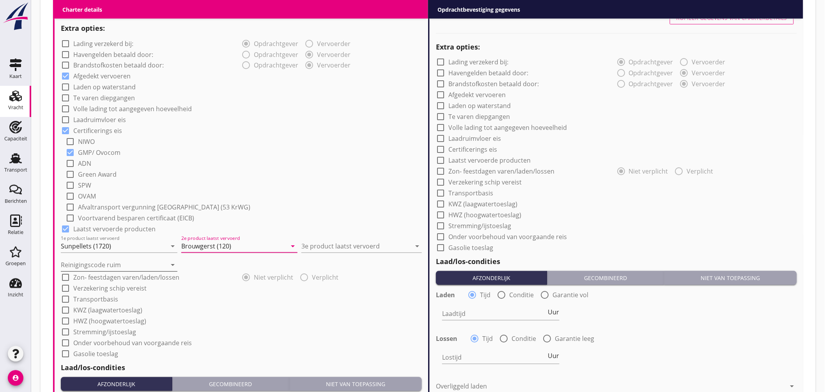
type input "Brouwgerst (120)"
click at [121, 262] on input "Reinigingscode ruim" at bounding box center [114, 265] width 106 height 12
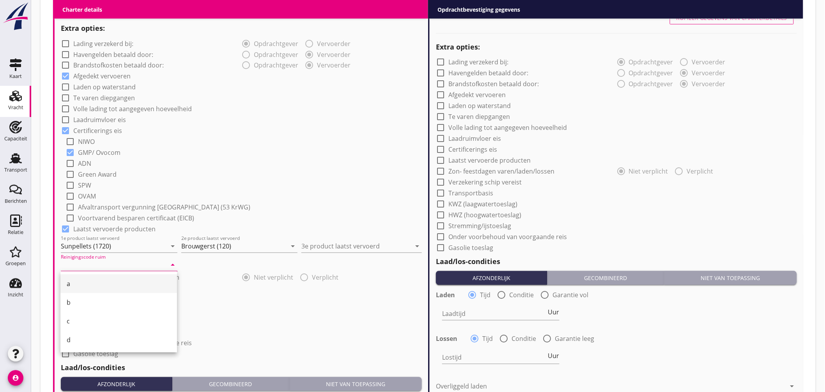
click at [89, 283] on div "a" at bounding box center [119, 283] width 104 height 9
type input "a"
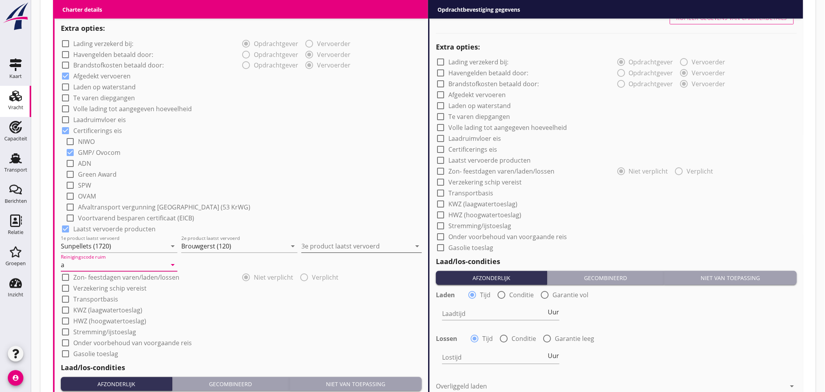
click at [359, 240] on input "3e product laatst vervoerd" at bounding box center [357, 246] width 110 height 12
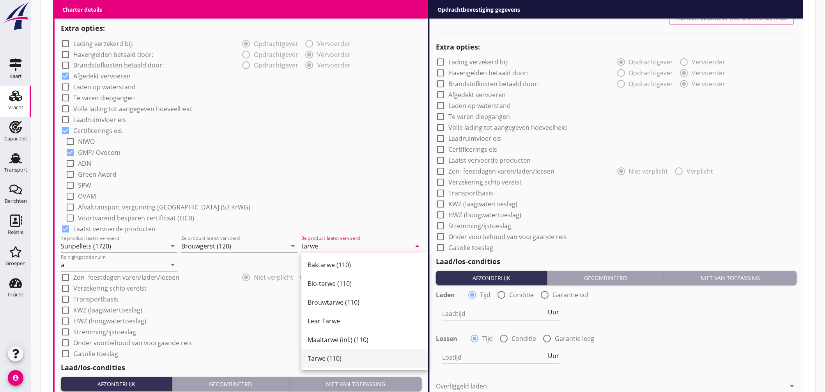
click at [347, 356] on div "Tarwe (110)" at bounding box center [365, 358] width 114 height 9
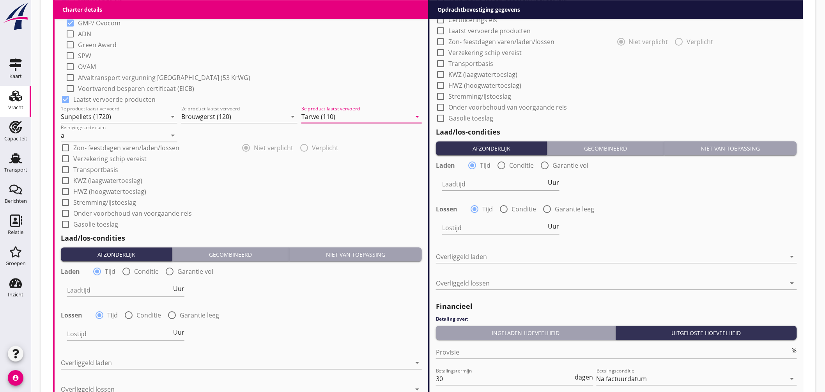
scroll to position [775, 0]
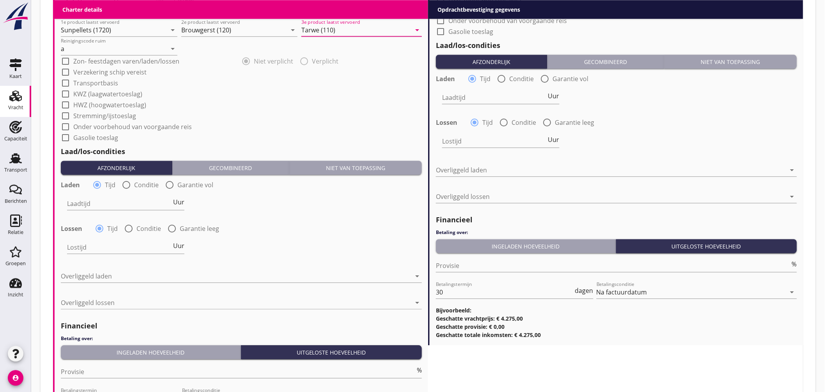
type input "Tarwe (110)"
click at [126, 188] on div at bounding box center [126, 184] width 13 height 13
radio input "false"
radio input "true"
click at [133, 207] on div at bounding box center [150, 203] width 166 height 12
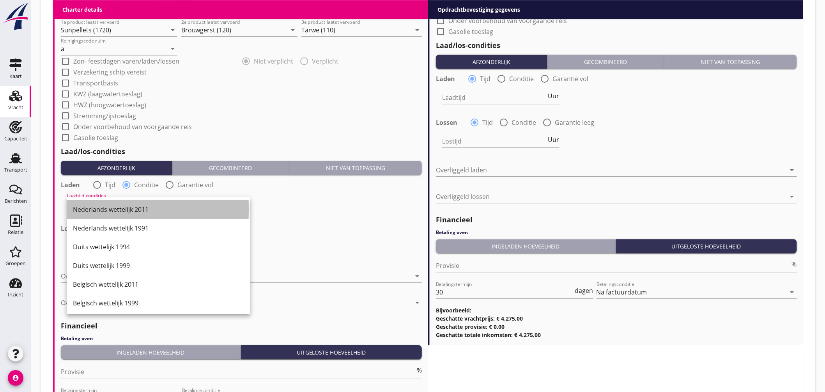
click at [137, 211] on div "Nederlands wettelijk 2011" at bounding box center [158, 209] width 171 height 9
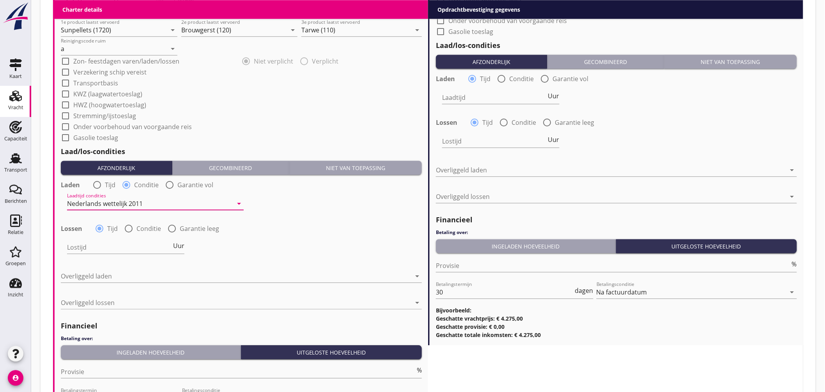
click at [129, 228] on div at bounding box center [128, 228] width 13 height 13
radio input "false"
radio input "true"
click at [131, 248] on div at bounding box center [150, 247] width 166 height 12
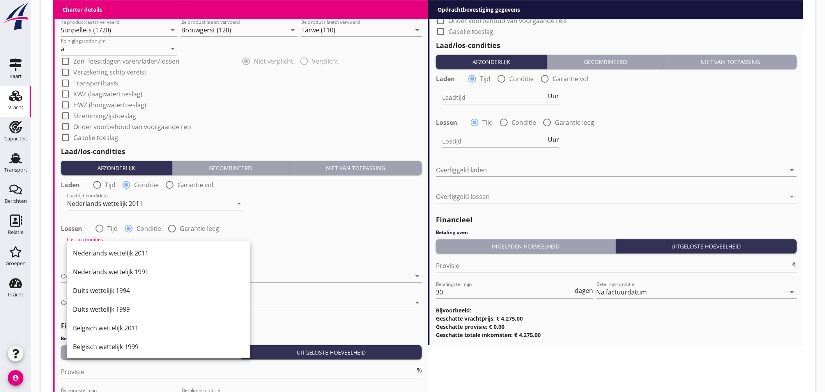
drag, startPoint x: 135, startPoint y: 256, endPoint x: 137, endPoint y: 261, distance: 5.1
click at [135, 256] on div "Nederlands wettelijk 2011" at bounding box center [158, 252] width 171 height 9
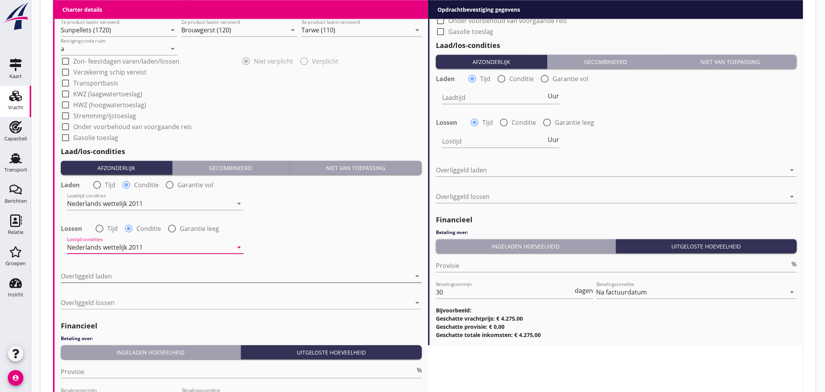
click at [128, 279] on div at bounding box center [236, 276] width 350 height 12
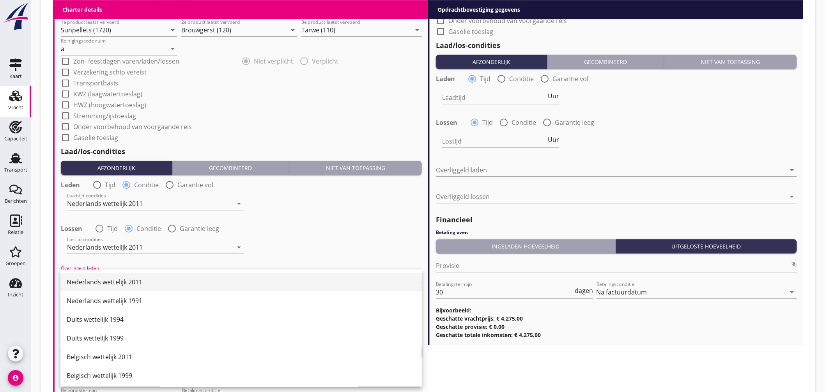
click at [130, 282] on div "Nederlands wettelijk 2011" at bounding box center [241, 281] width 349 height 9
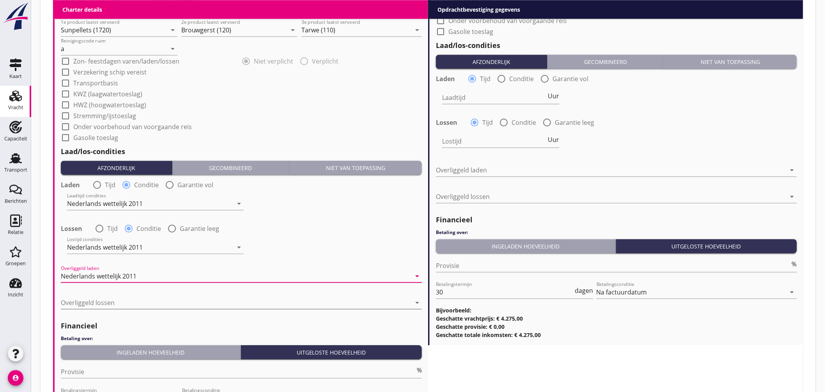
click at [134, 305] on div at bounding box center [236, 302] width 350 height 12
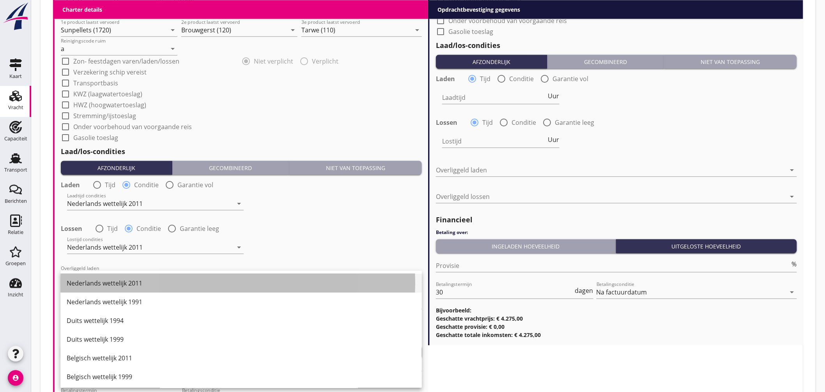
click at [131, 284] on div "Nederlands wettelijk 2011" at bounding box center [241, 283] width 349 height 9
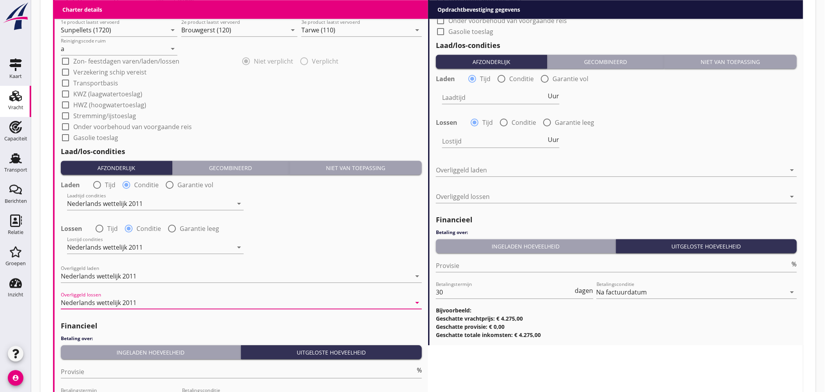
scroll to position [886, 0]
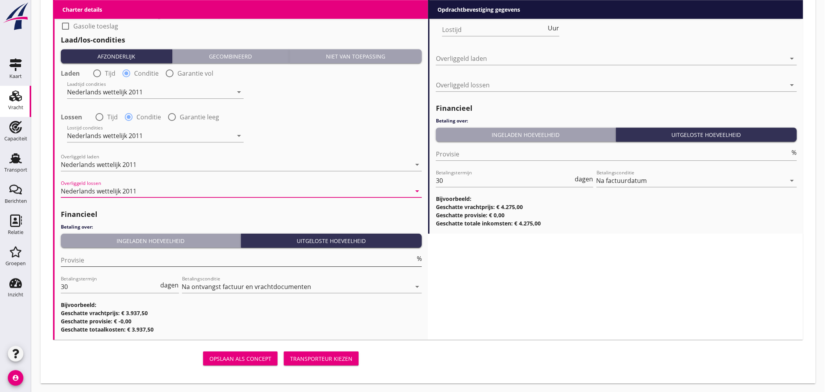
click at [91, 264] on input "Provisie" at bounding box center [238, 260] width 355 height 12
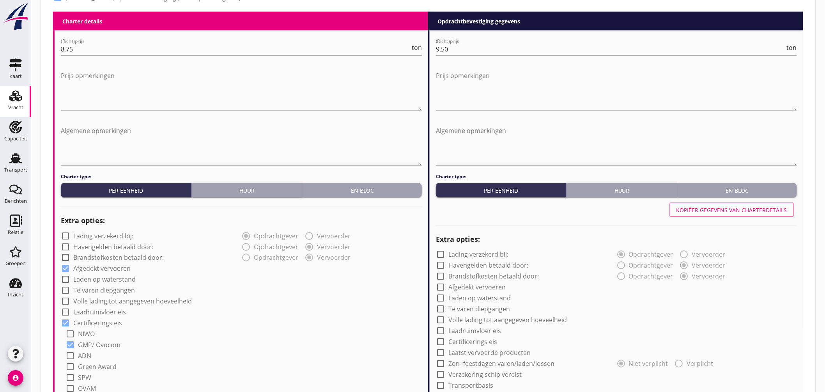
scroll to position [236, 0]
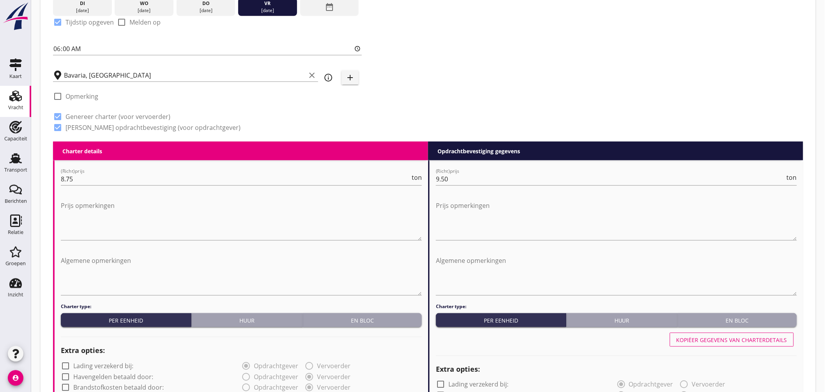
type input "5"
click at [754, 337] on div "Kopiëer gegevens van charterdetails" at bounding box center [732, 340] width 111 height 8
checkbox input "true"
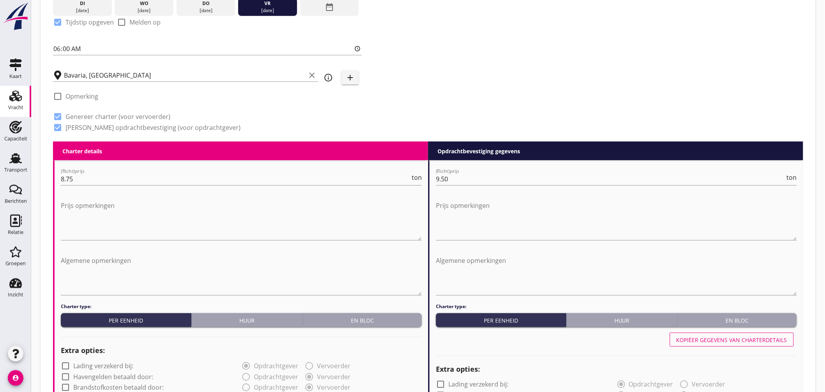
checkbox input "true"
radio input "false"
radio input "true"
radio input "false"
radio input "true"
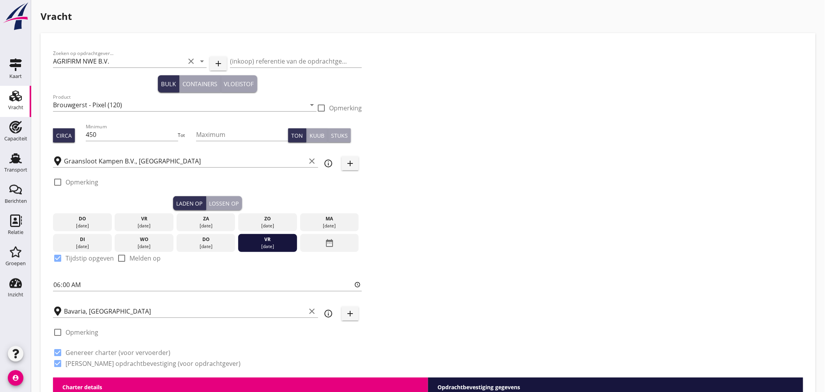
scroll to position [43, 0]
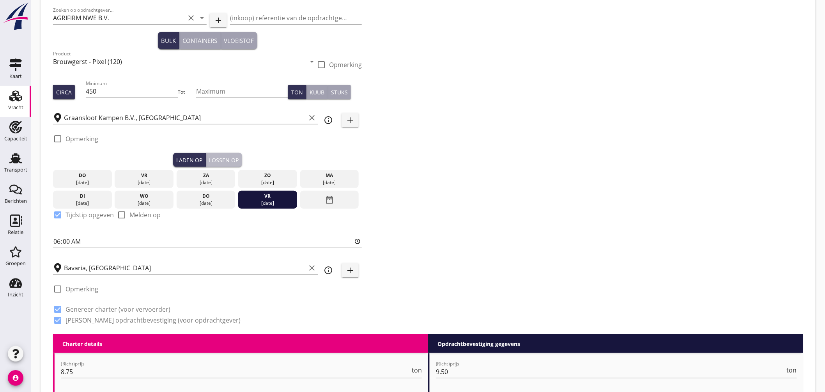
click at [229, 160] on div "Lossen op" at bounding box center [224, 160] width 30 height 8
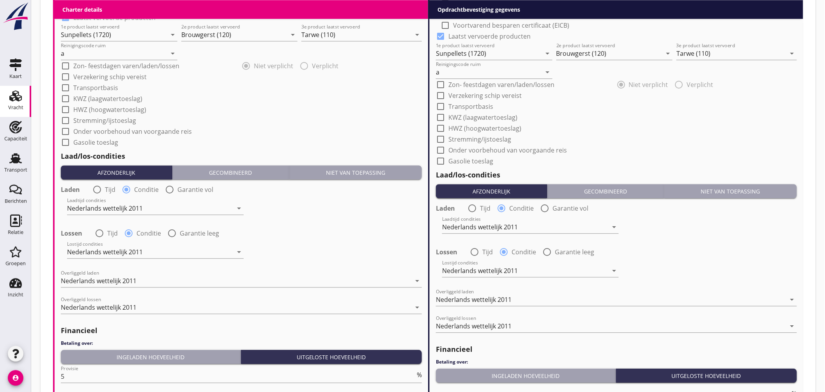
scroll to position [871, 0]
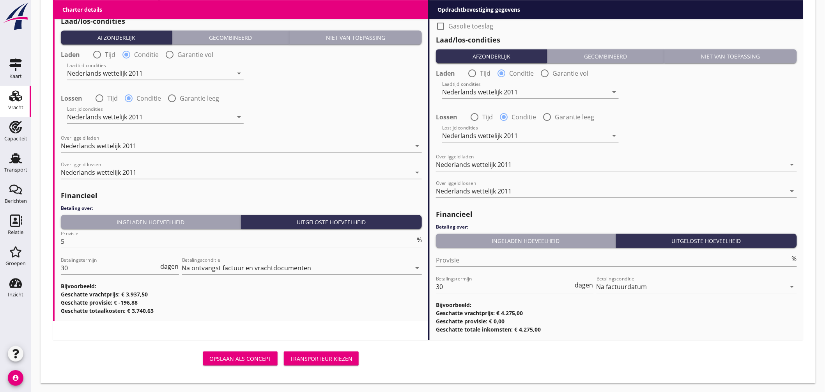
click at [329, 355] on div "Transporteur kiezen" at bounding box center [321, 359] width 62 height 8
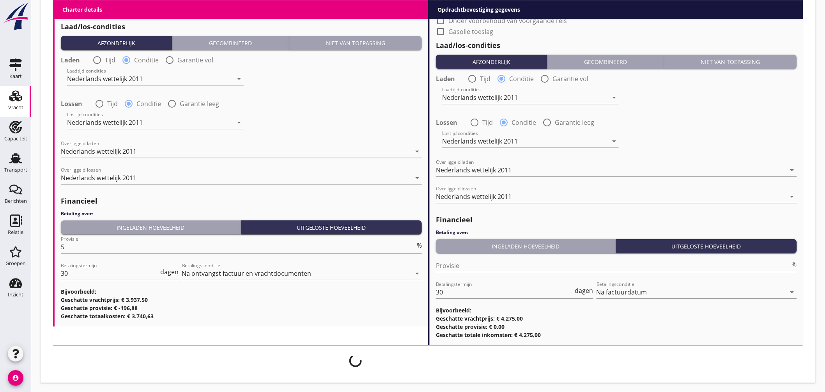
scroll to position [865, 0]
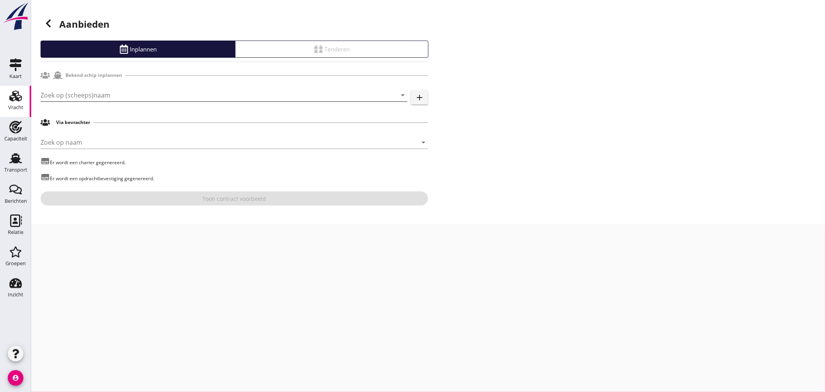
click at [126, 96] on input "Zoek op (scheeps)naam" at bounding box center [213, 95] width 345 height 12
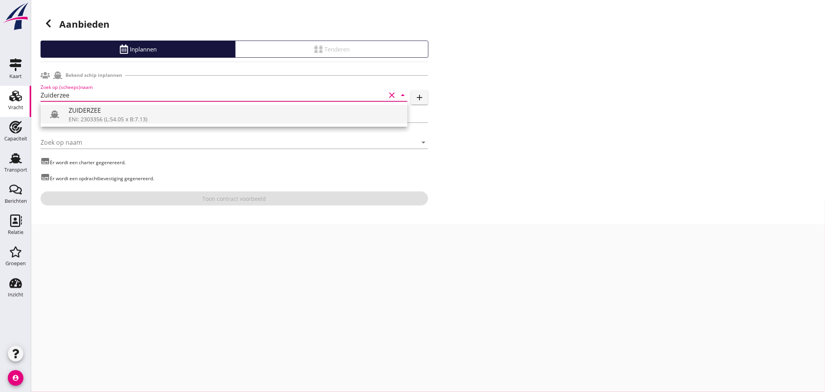
click at [106, 115] on div "ZUIDERZEE" at bounding box center [235, 110] width 333 height 9
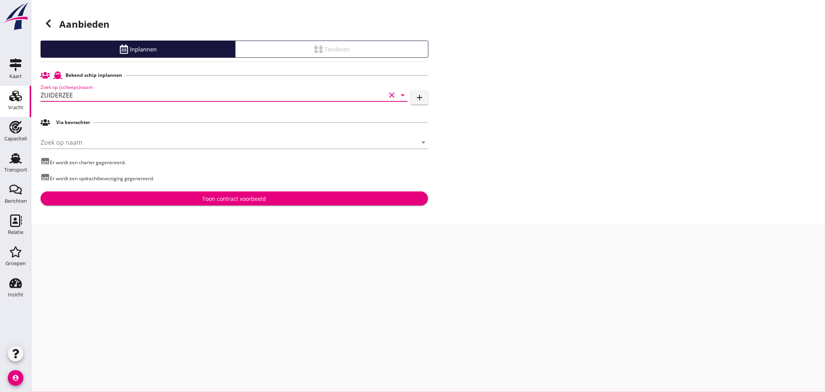
type input "ZUIDERZEE"
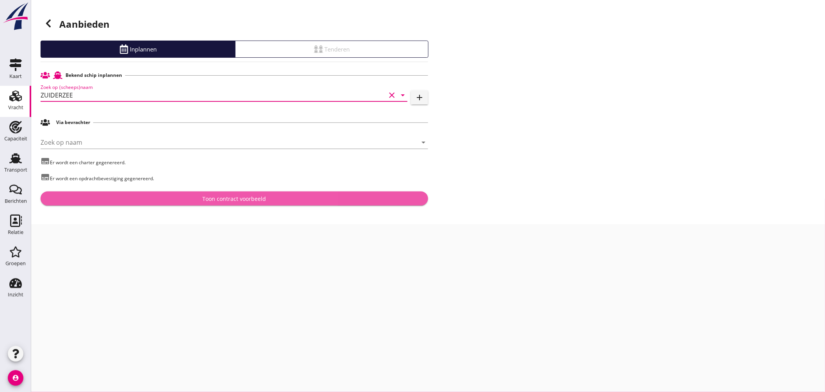
click at [225, 194] on button "Toon contract voorbeeld" at bounding box center [235, 199] width 388 height 14
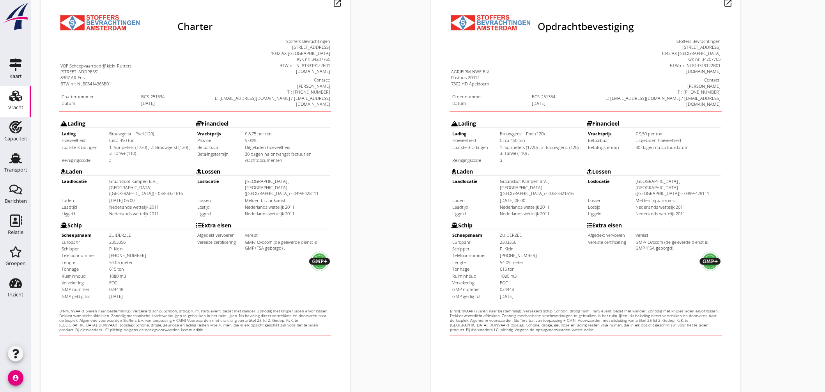
scroll to position [185, 0]
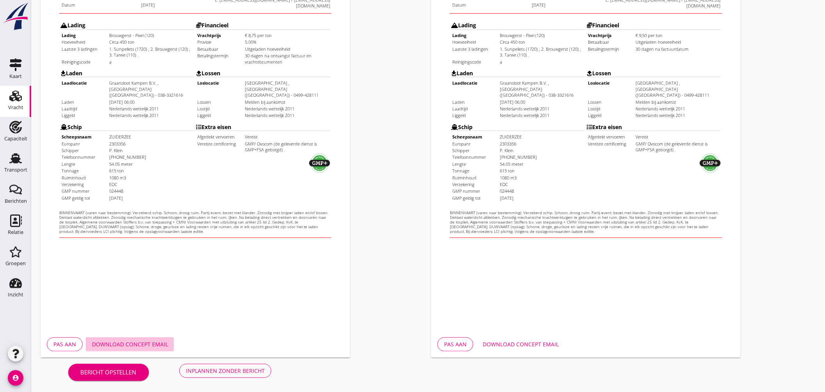
click at [158, 338] on button "Download concept email" at bounding box center [130, 344] width 89 height 14
click at [524, 344] on div "Download concept email" at bounding box center [521, 344] width 76 height 8
click at [239, 371] on div "Inplannen zonder bericht" at bounding box center [225, 371] width 79 height 8
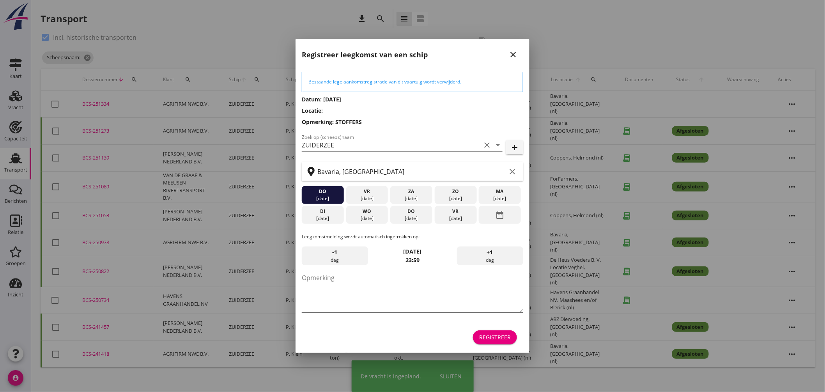
click at [344, 294] on textarea "Opmerking" at bounding box center [413, 292] width 222 height 41
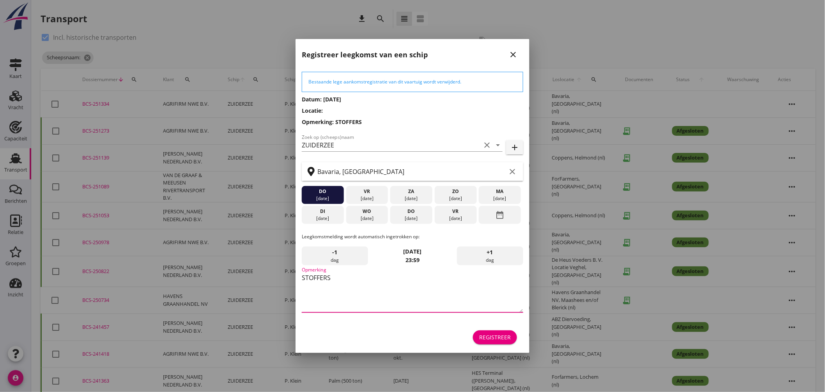
type textarea "STOFFERS"
click at [505, 211] on icon "date_range" at bounding box center [499, 215] width 9 height 14
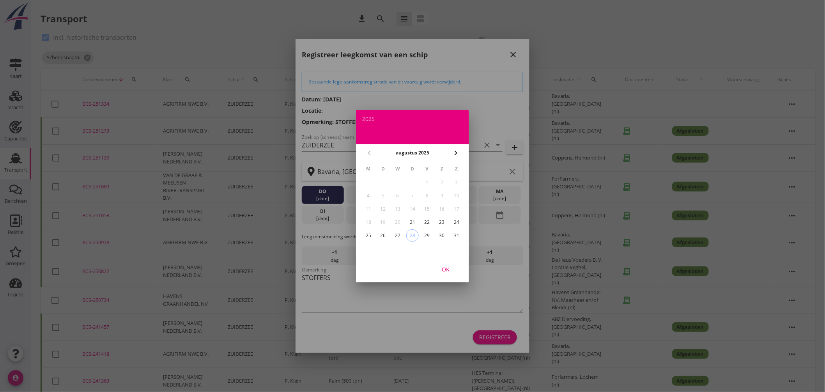
click at [456, 149] on icon "chevron_right" at bounding box center [455, 152] width 9 height 9
click at [369, 192] on div "8" at bounding box center [368, 196] width 12 height 12
click at [447, 266] on div "OK" at bounding box center [446, 269] width 22 height 8
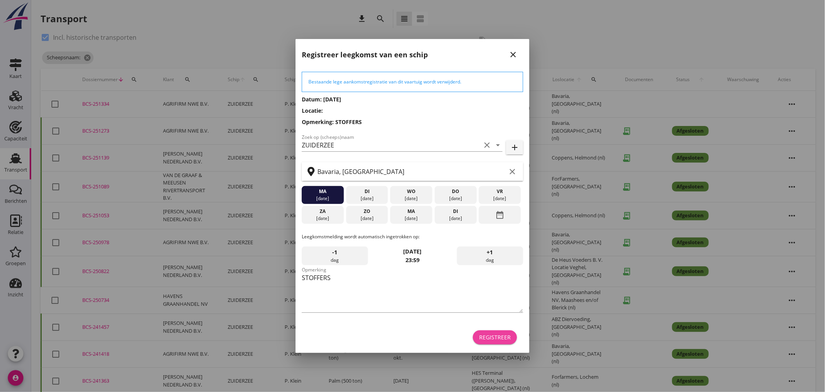
click at [499, 332] on button "Registreer" at bounding box center [495, 337] width 44 height 14
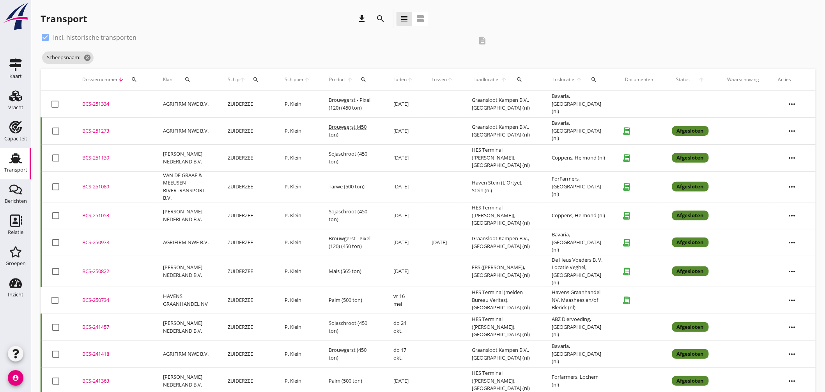
click at [251, 103] on td "ZUIDERZEE" at bounding box center [246, 104] width 57 height 27
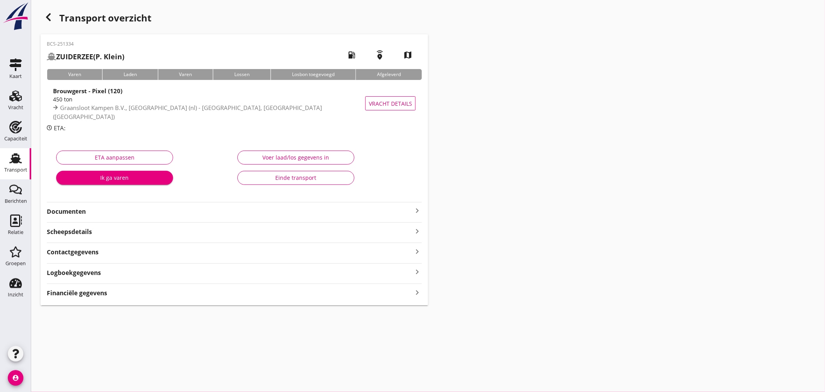
click at [243, 102] on div "450 ton" at bounding box center [210, 99] width 315 height 8
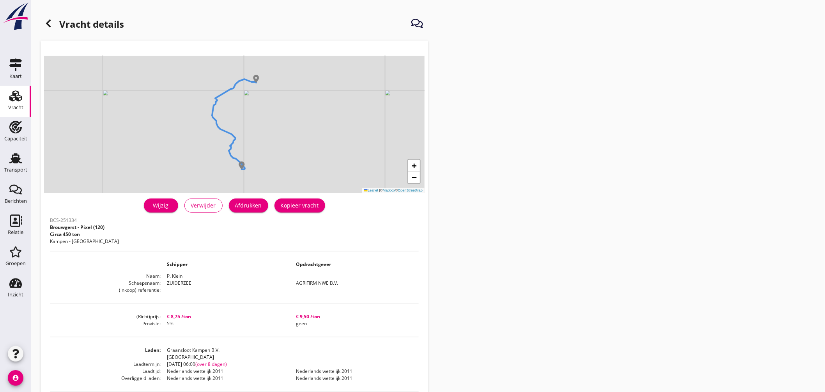
click at [250, 204] on div "Afdrukken" at bounding box center [248, 205] width 27 height 8
click at [55, 23] on div at bounding box center [49, 24] width 16 height 16
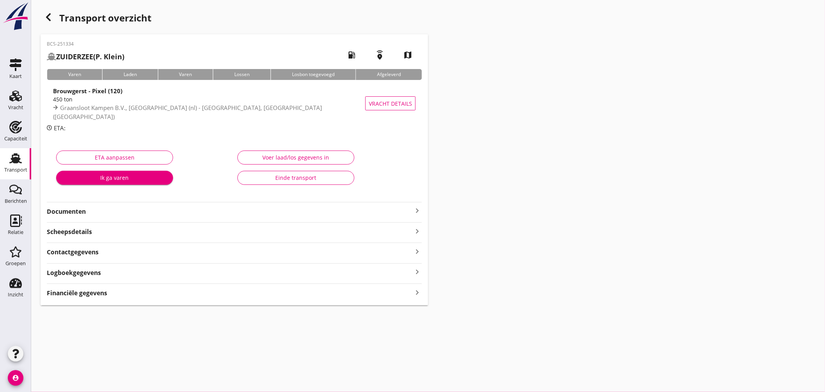
click at [416, 208] on icon "keyboard_arrow_right" at bounding box center [417, 210] width 9 height 9
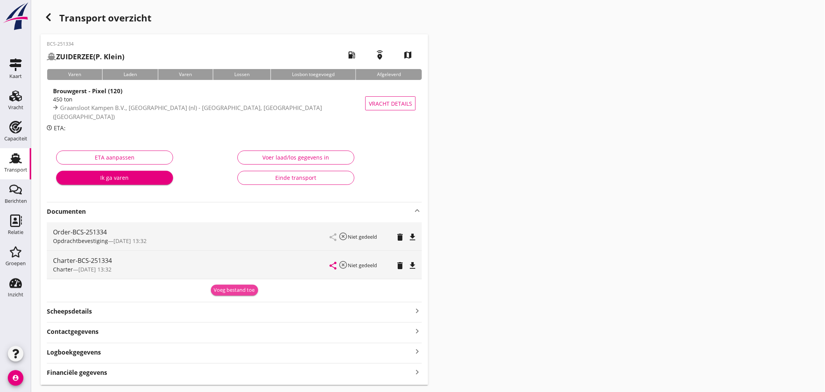
click at [242, 290] on div "Voeg bestand toe" at bounding box center [234, 290] width 41 height 8
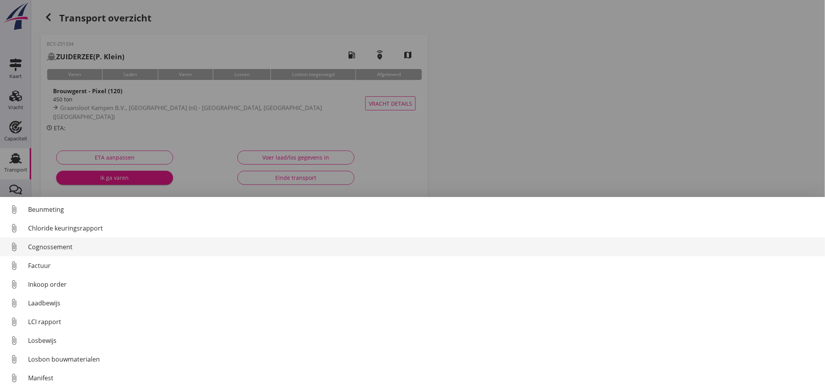
click at [149, 250] on div "Cognossement" at bounding box center [423, 246] width 791 height 9
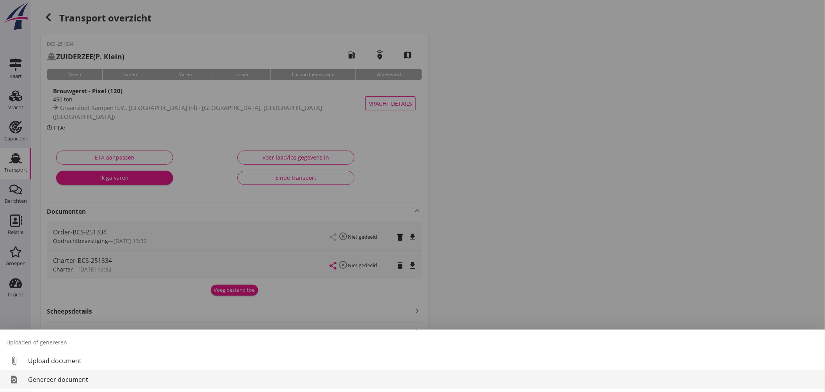
click at [105, 383] on div "Genereer document" at bounding box center [423, 379] width 791 height 9
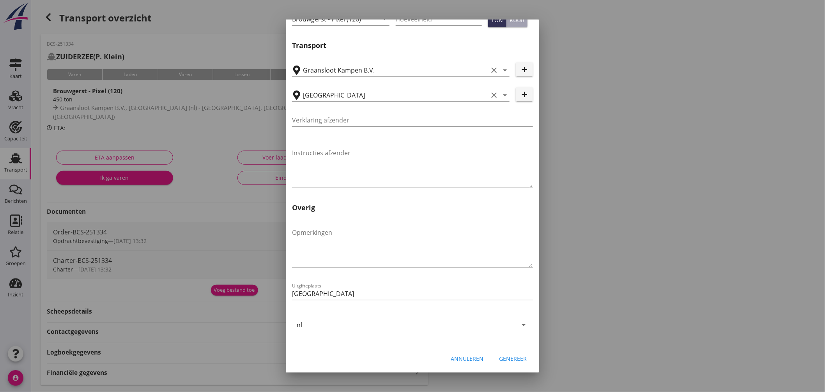
scroll to position [21, 0]
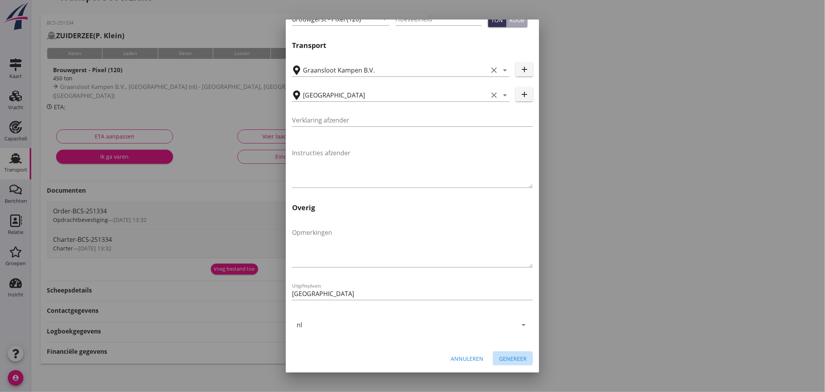
click at [511, 357] on div "Genereer" at bounding box center [513, 359] width 28 height 8
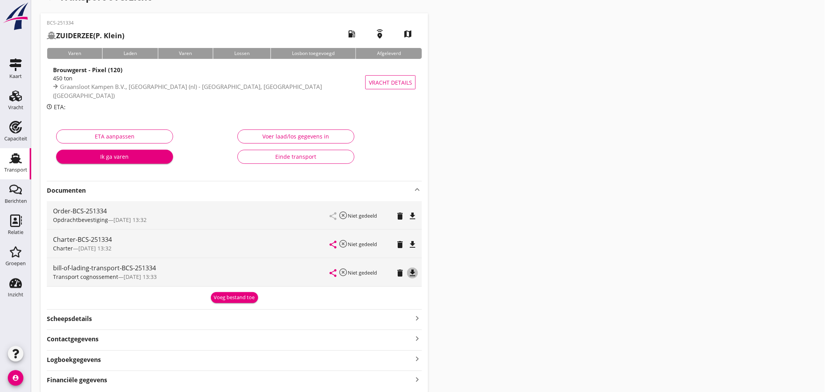
click at [414, 268] on icon "file_download" at bounding box center [412, 272] width 9 height 9
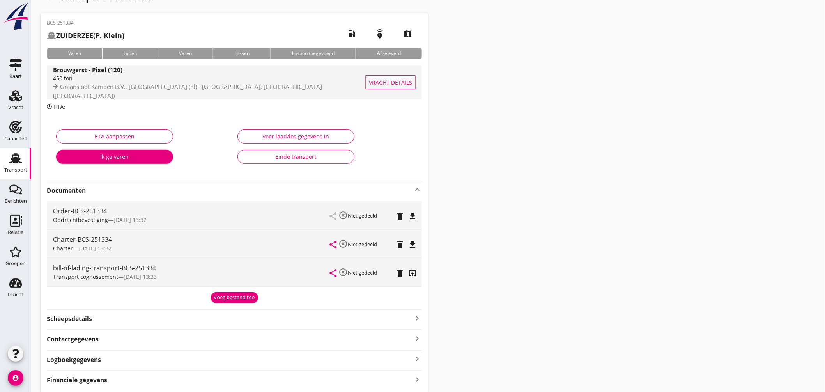
click at [217, 74] on div "Brouwgerst - Pixel (120)" at bounding box center [210, 69] width 315 height 9
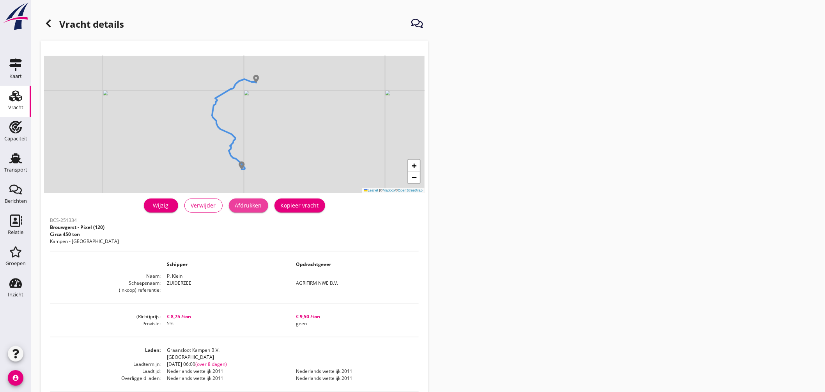
click at [250, 210] on button "Afdrukken" at bounding box center [248, 206] width 39 height 14
click at [49, 18] on div at bounding box center [49, 24] width 16 height 16
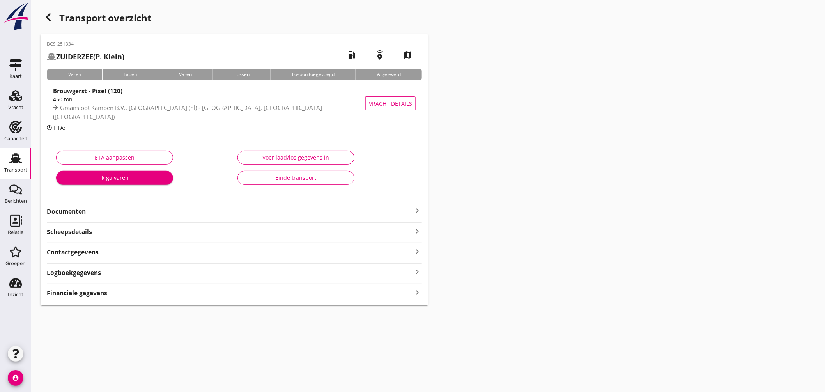
click at [142, 294] on div "Financiële gegevens keyboard_arrow_right" at bounding box center [234, 292] width 375 height 11
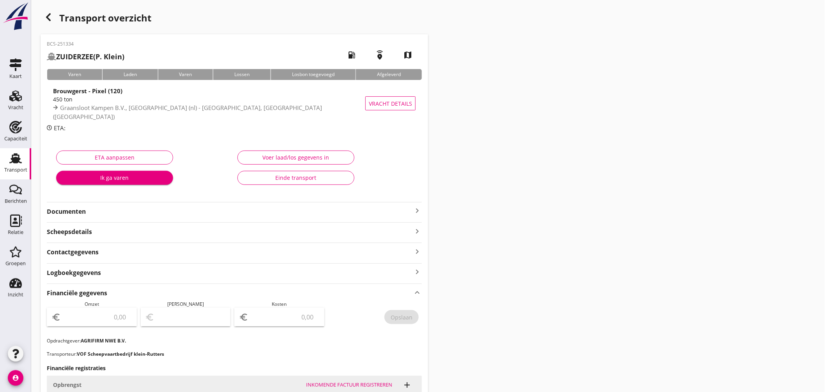
scroll to position [87, 0]
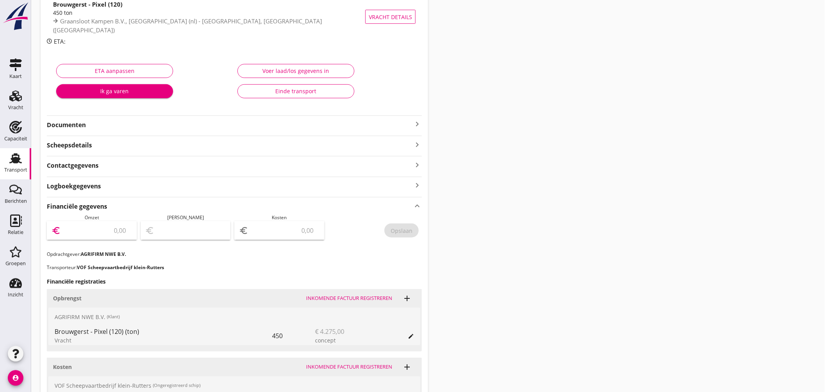
click at [116, 232] on input "number" at bounding box center [97, 230] width 70 height 12
type input "4275"
click at [259, 231] on input "number" at bounding box center [285, 230] width 70 height 12
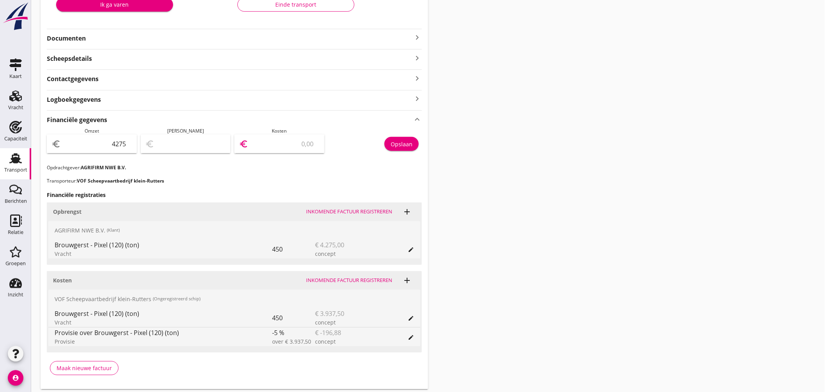
type input "4272.00"
type input "3"
type input "4238.00"
type input "37"
type input "3901.00"
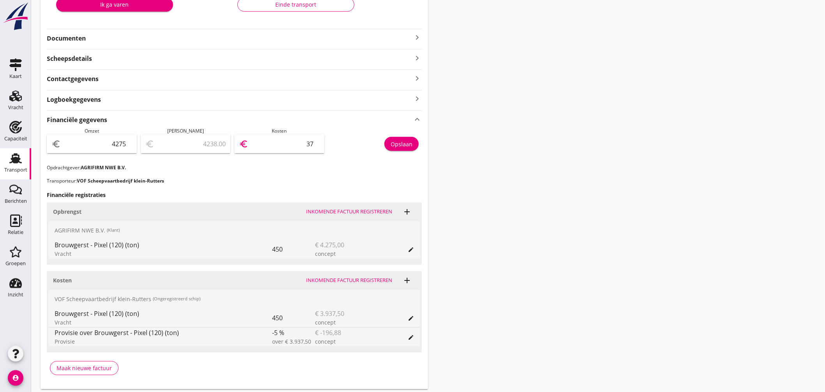
type input "374"
type input "535.00"
type input "3740"
type input "534.40"
type input "3740.6"
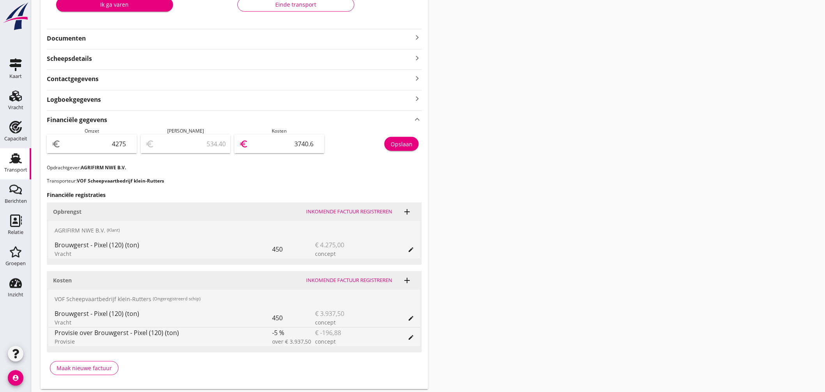
type input "534.37"
type input "3740.63"
click at [403, 140] on div "Opslaan" at bounding box center [402, 144] width 22 height 8
click at [14, 154] on use at bounding box center [15, 158] width 12 height 10
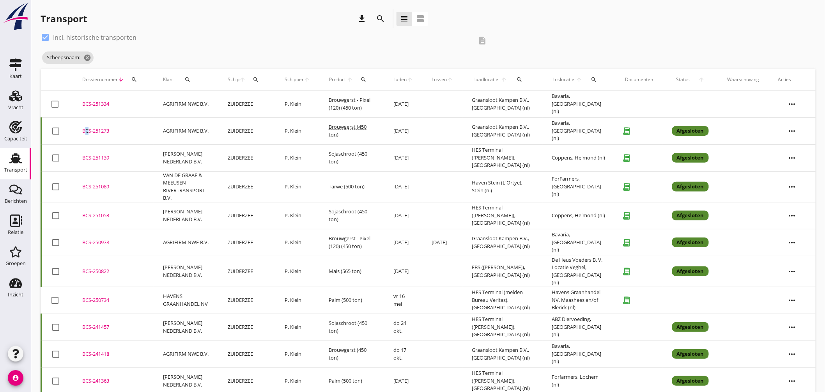
click at [84, 129] on div "BCS-251273" at bounding box center [113, 131] width 62 height 8
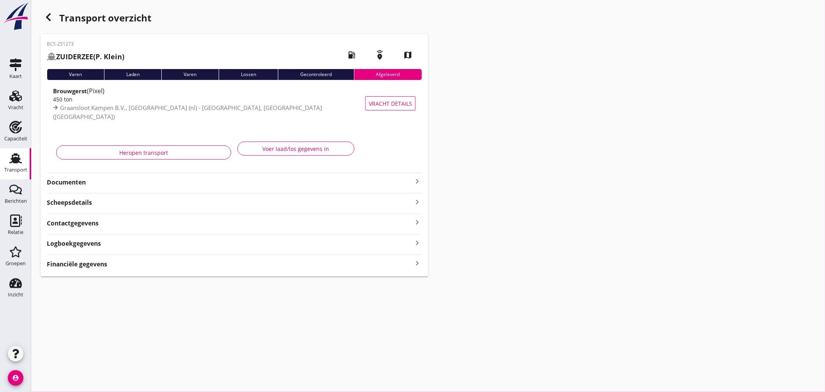
click at [418, 262] on icon "keyboard_arrow_right" at bounding box center [417, 263] width 9 height 11
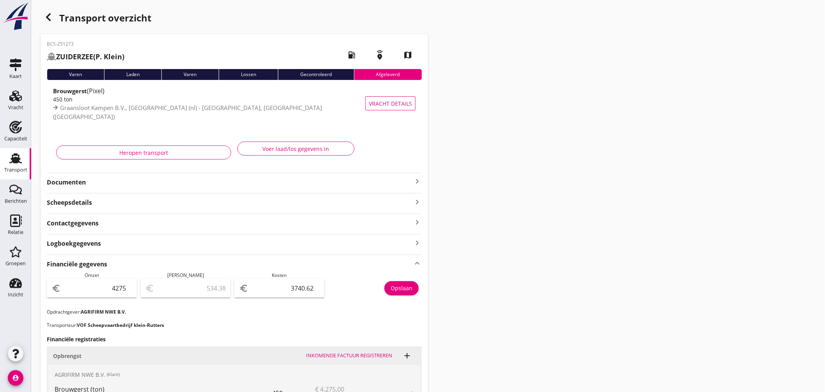
click at [18, 154] on icon "Transport" at bounding box center [15, 158] width 12 height 12
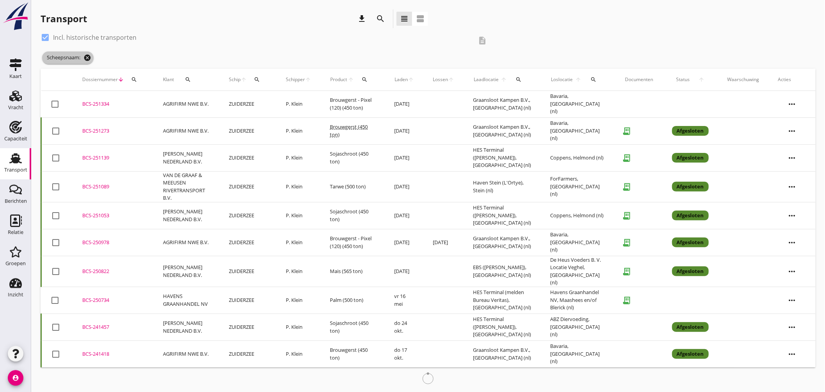
click at [90, 57] on icon "cancel" at bounding box center [87, 58] width 8 height 8
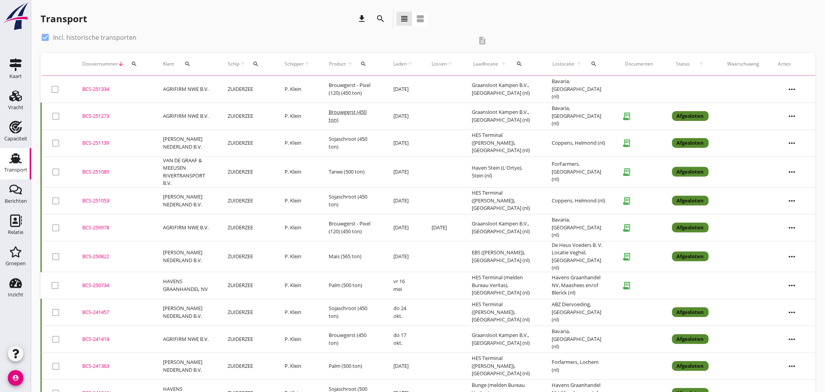
click at [45, 35] on div at bounding box center [45, 37] width 13 height 13
checkbox input "false"
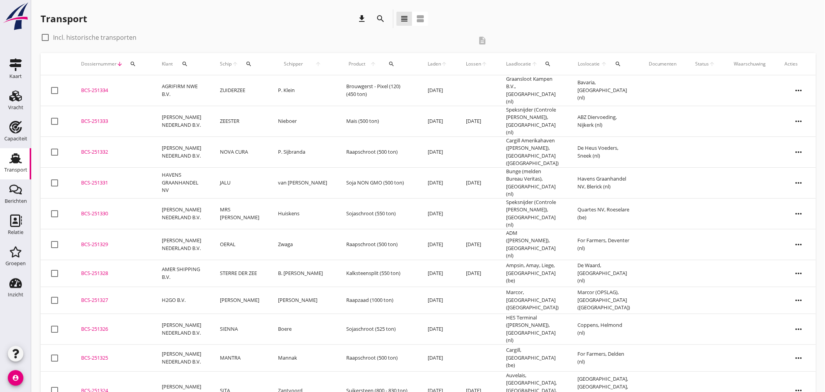
click at [106, 87] on div "BCS-251334" at bounding box center [112, 91] width 62 height 8
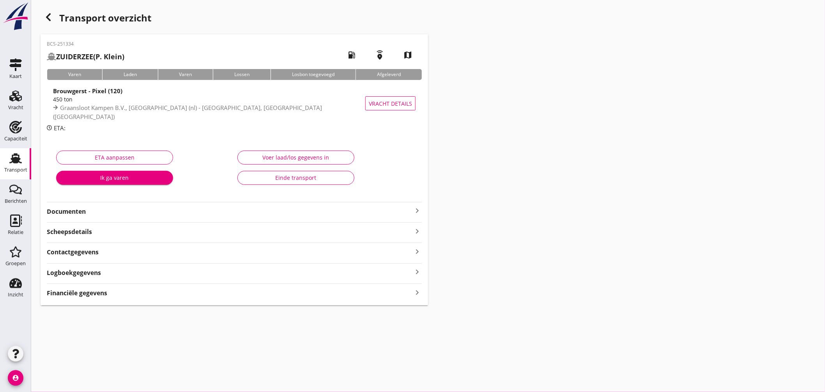
click at [127, 290] on div "Financiële gegevens keyboard_arrow_right" at bounding box center [234, 292] width 375 height 11
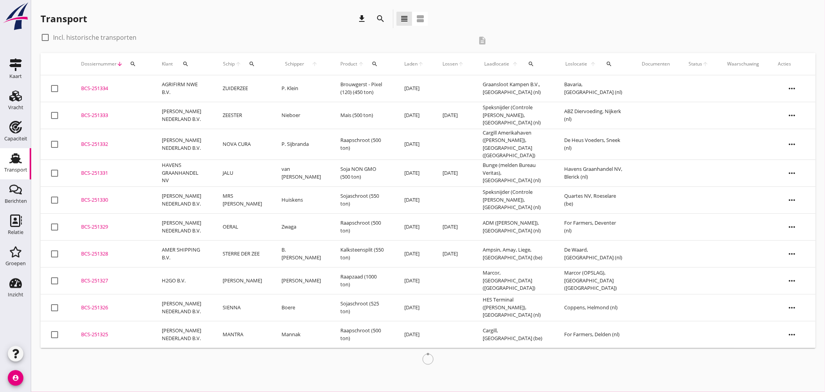
click at [103, 115] on div "BCS-251333" at bounding box center [112, 116] width 62 height 8
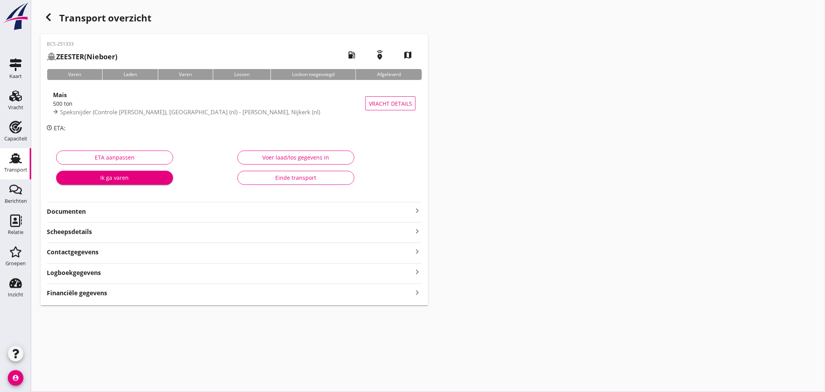
click at [140, 291] on div "Financiële gegevens keyboard_arrow_right" at bounding box center [234, 292] width 375 height 11
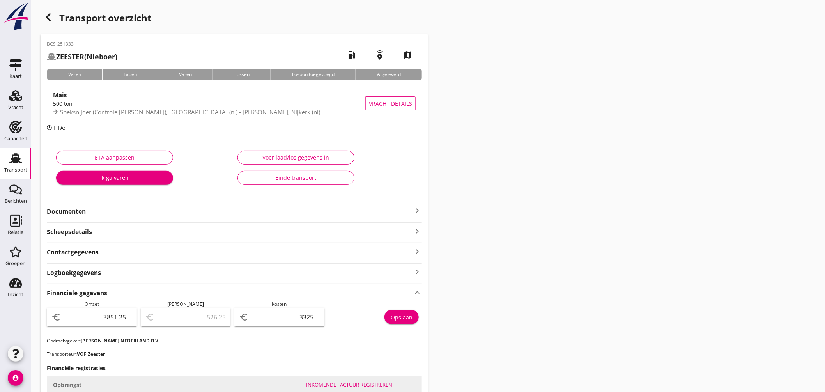
click at [52, 16] on icon "button" at bounding box center [48, 16] width 9 height 9
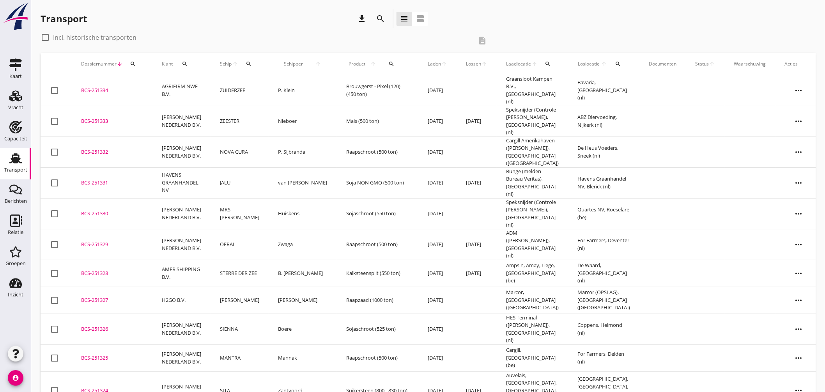
click at [100, 148] on div "BCS-251332" at bounding box center [112, 152] width 62 height 8
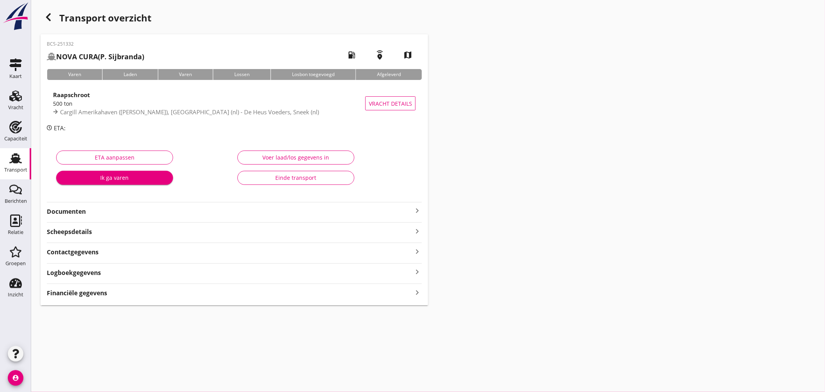
click at [177, 235] on div "Scheepsdetails keyboard_arrow_right" at bounding box center [234, 231] width 375 height 11
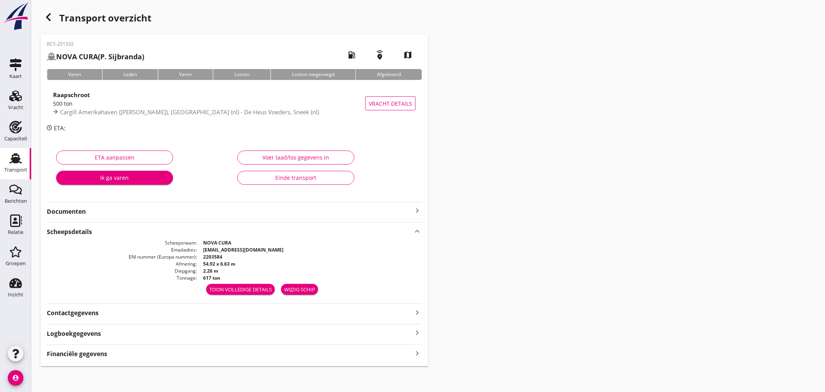
click at [147, 353] on div "Financiële gegevens keyboard_arrow_right" at bounding box center [234, 353] width 375 height 11
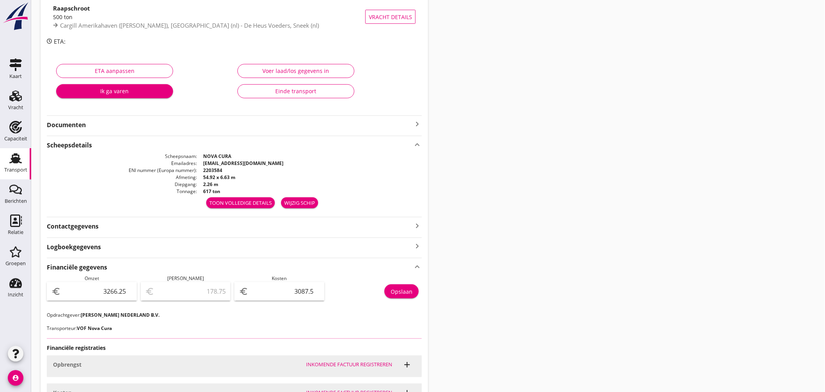
scroll to position [130, 0]
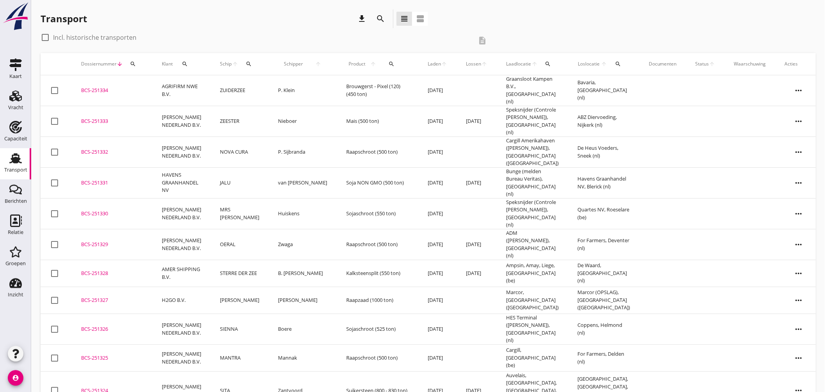
click at [98, 179] on div "BCS-251331" at bounding box center [112, 183] width 62 height 8
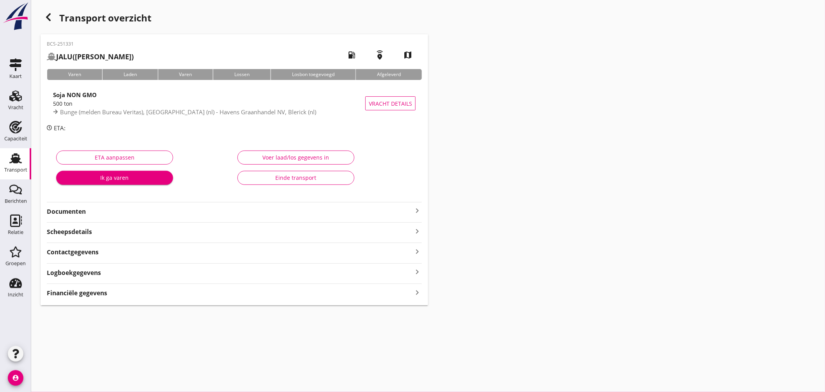
click at [184, 294] on div "Financiële gegevens keyboard_arrow_right" at bounding box center [234, 292] width 375 height 11
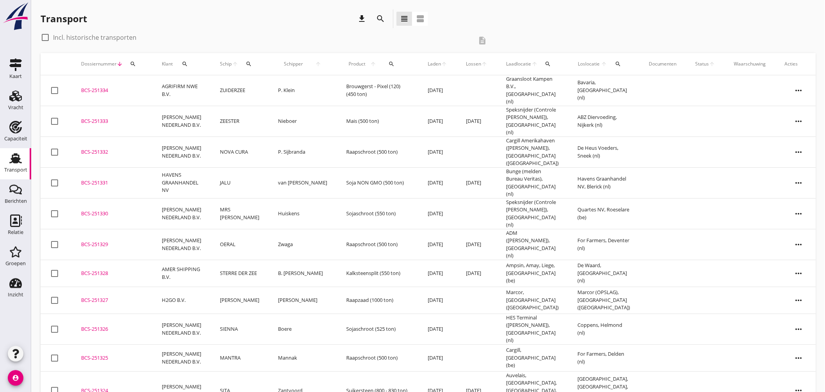
click at [96, 210] on div "BCS-251330" at bounding box center [112, 214] width 62 height 8
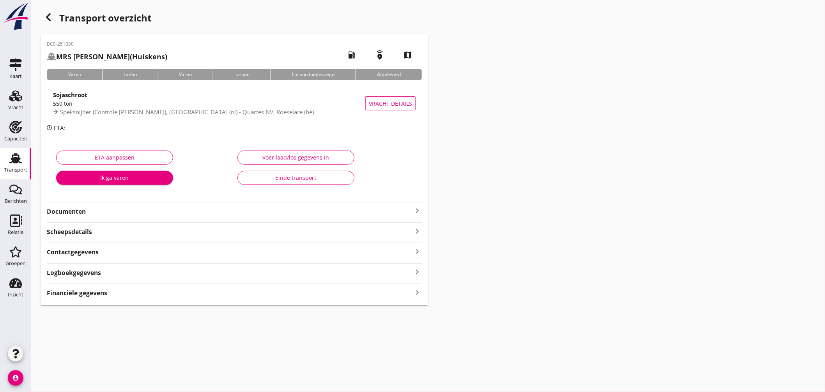
click at [179, 297] on div "Financiële gegevens keyboard_arrow_right" at bounding box center [234, 292] width 375 height 11
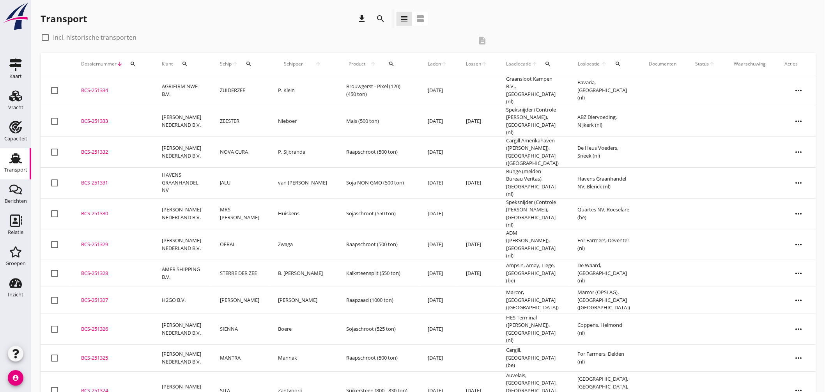
click at [109, 241] on div "BCS-251329" at bounding box center [112, 245] width 62 height 8
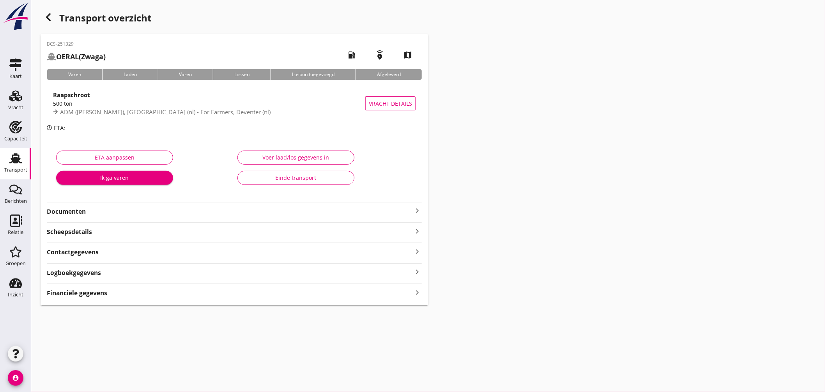
click at [414, 210] on icon "keyboard_arrow_right" at bounding box center [417, 210] width 9 height 9
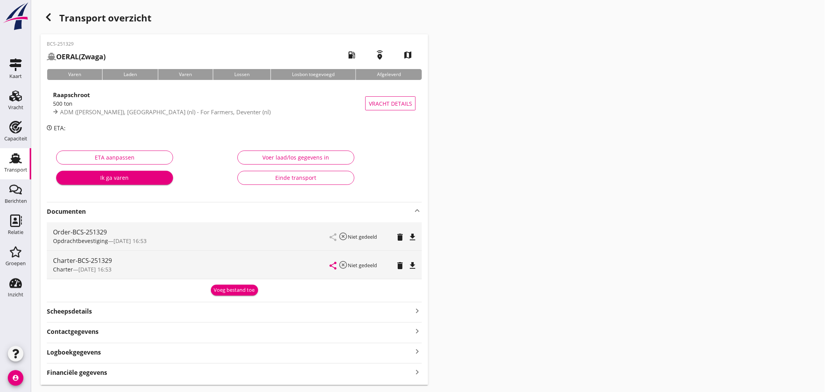
click at [414, 210] on icon "keyboard_arrow_up" at bounding box center [417, 210] width 9 height 9
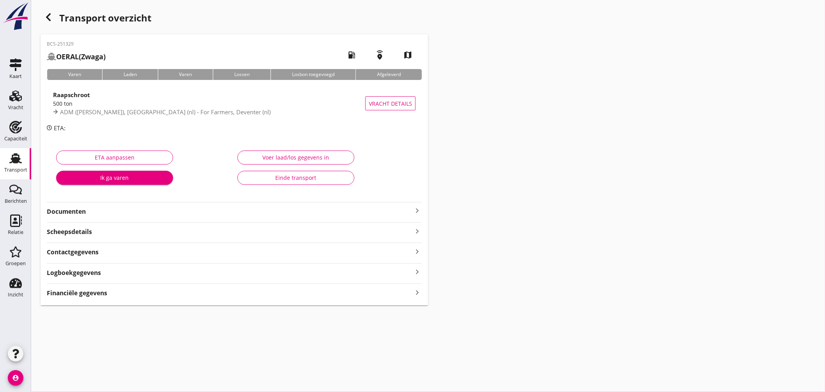
click at [13, 153] on icon "Transport" at bounding box center [15, 158] width 12 height 12
